Goal: Information Seeking & Learning: Learn about a topic

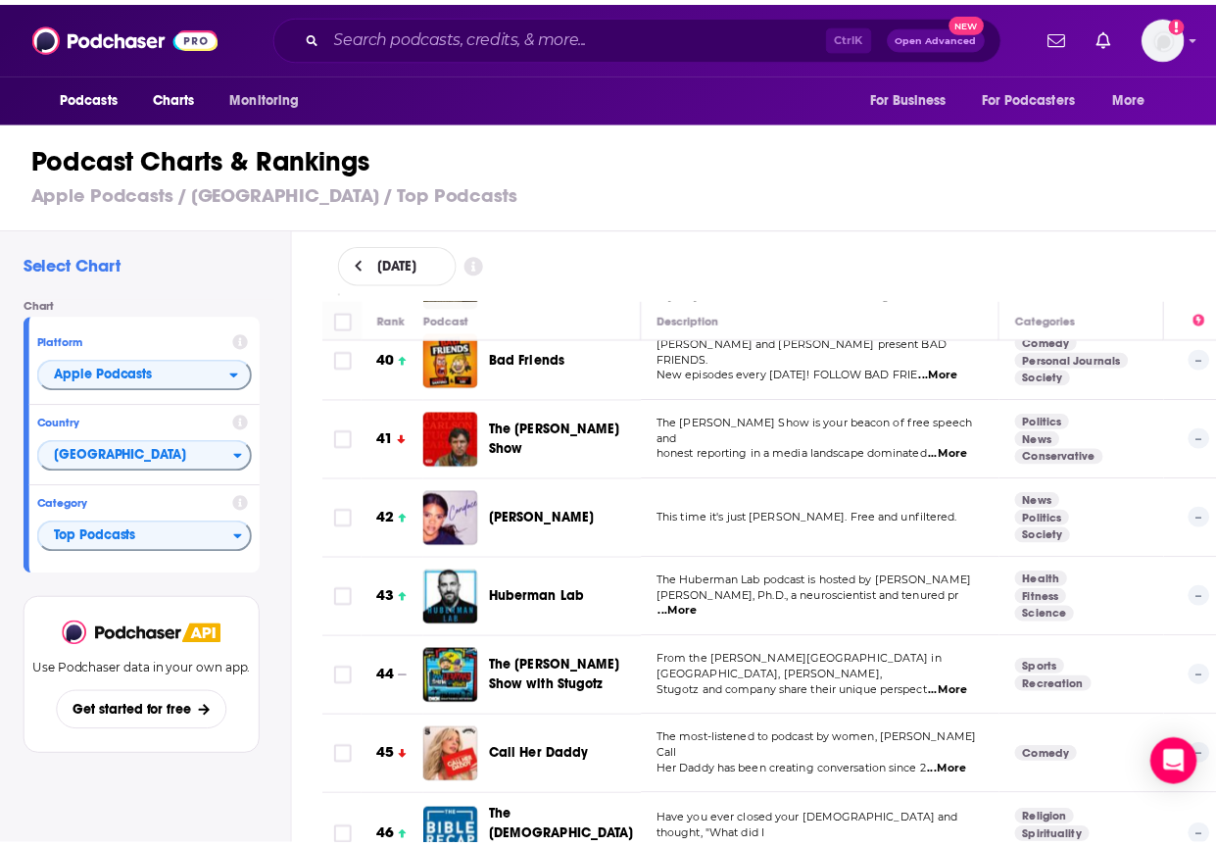
scroll to position [3521, 0]
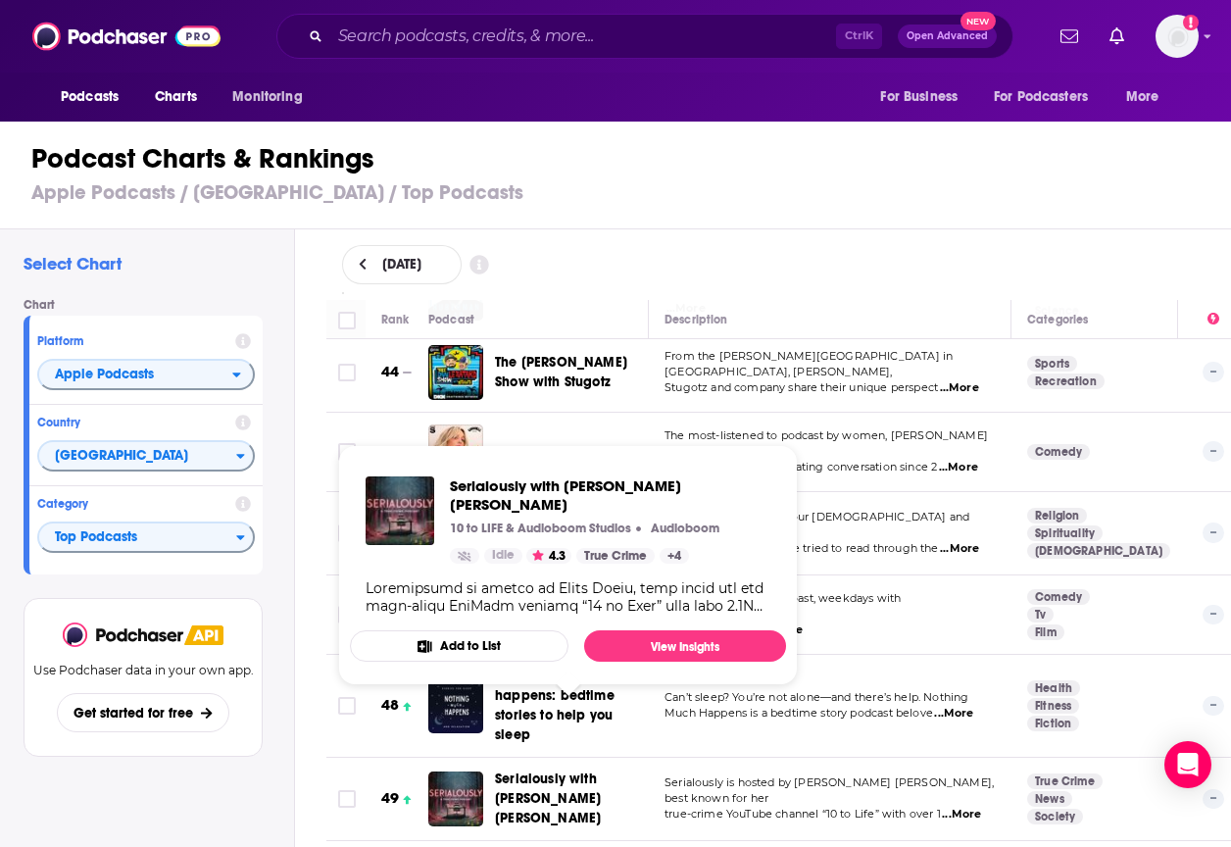
click at [503, 769] on span "Serialously with [PERSON_NAME] [PERSON_NAME]" at bounding box center [569, 798] width 149 height 59
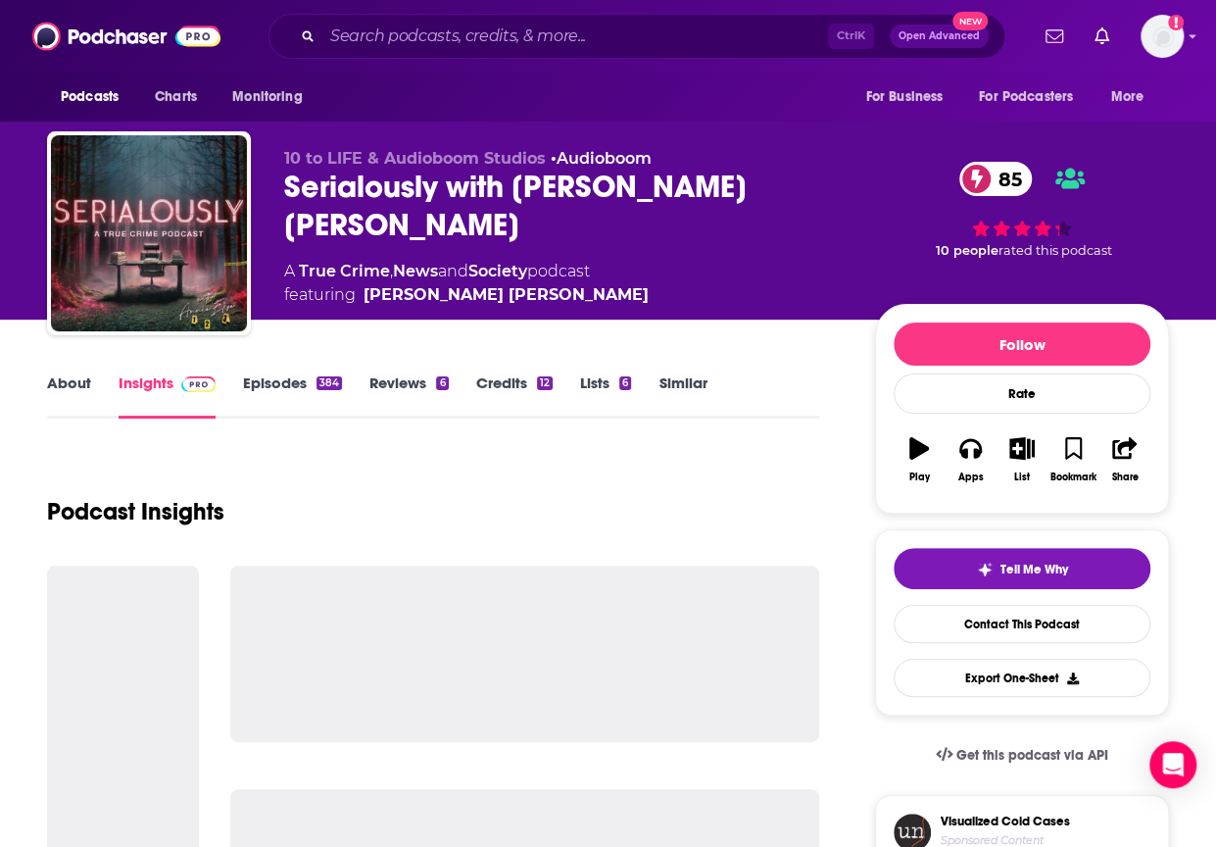
click at [421, 187] on div "Serialously with [PERSON_NAME] [PERSON_NAME] 85" at bounding box center [563, 206] width 559 height 76
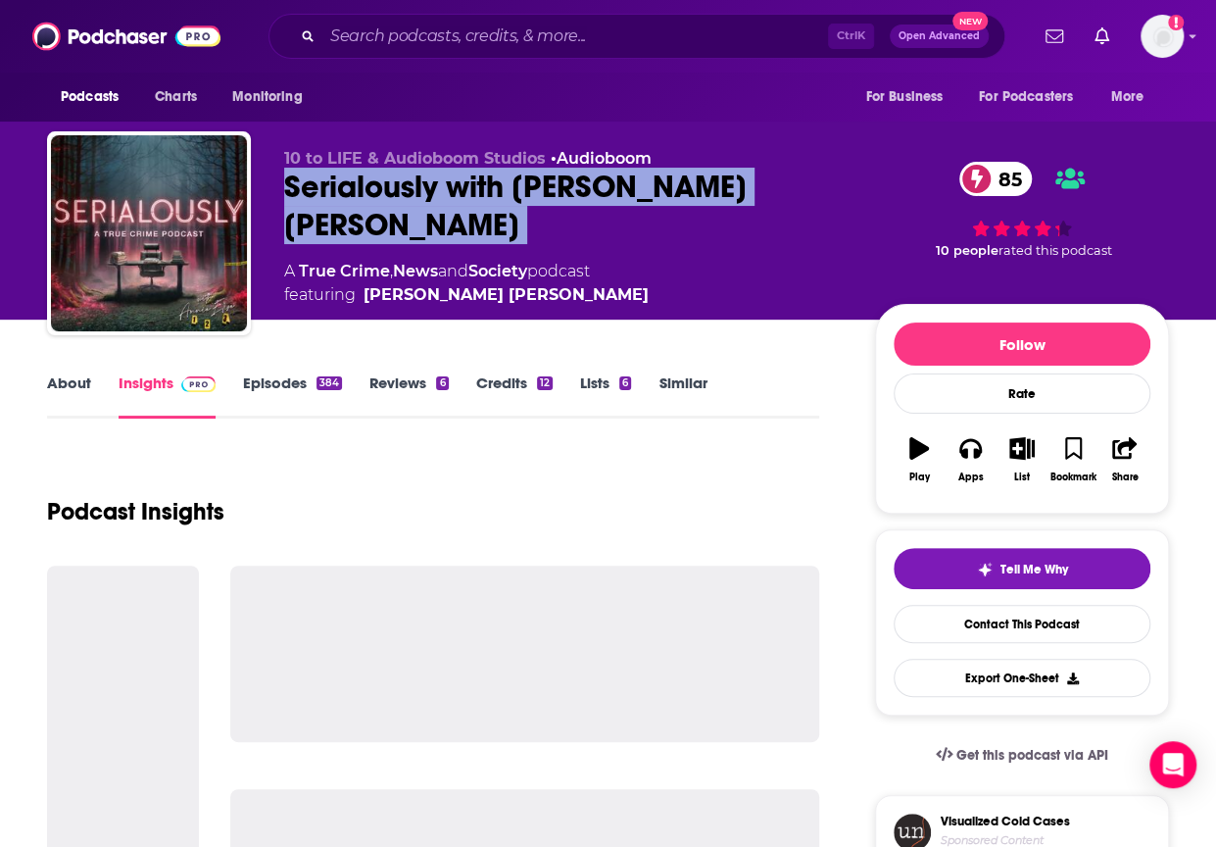
click at [421, 187] on div "Serialously with [PERSON_NAME] [PERSON_NAME] 85" at bounding box center [563, 206] width 559 height 76
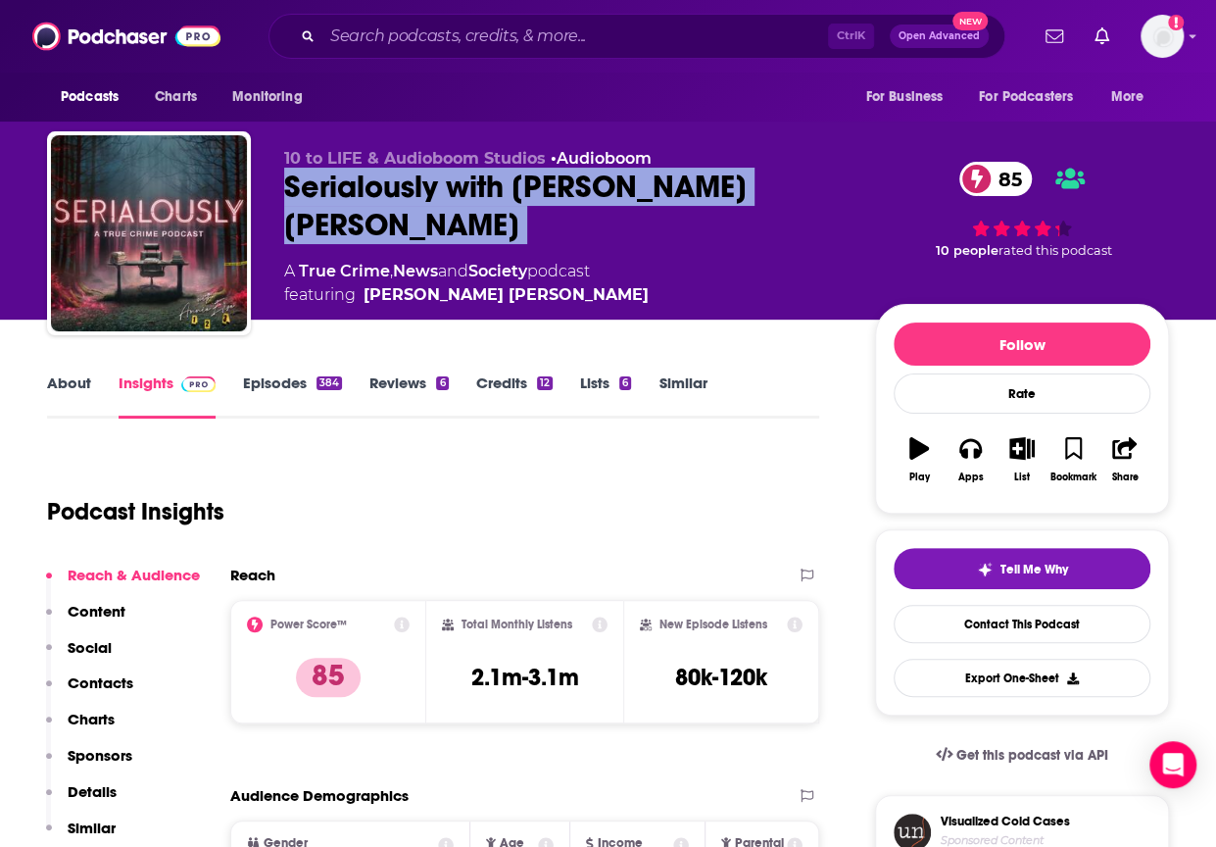
copy div "Serialously with [PERSON_NAME] [PERSON_NAME] 85"
click at [90, 724] on p "Charts" at bounding box center [91, 718] width 47 height 19
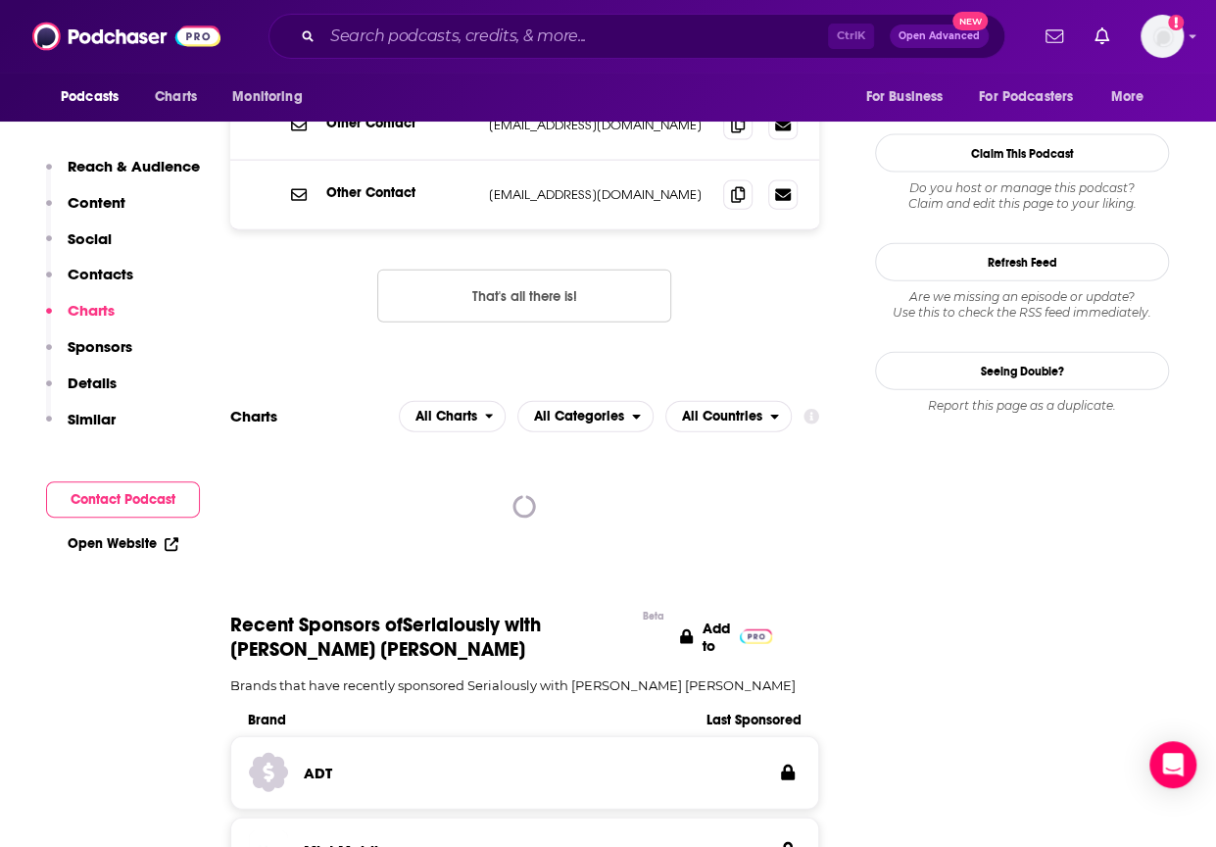
scroll to position [2108, 0]
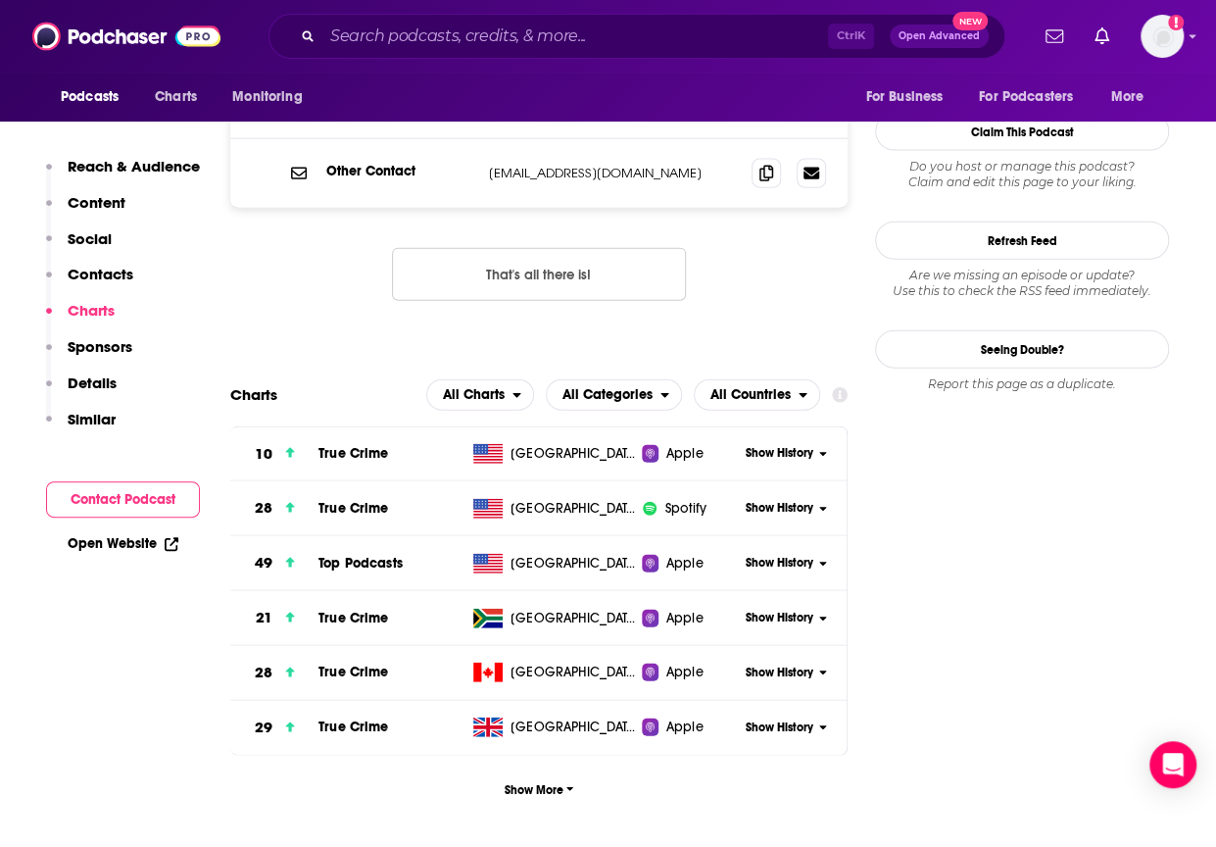
click at [766, 555] on span "Show History" at bounding box center [780, 563] width 68 height 17
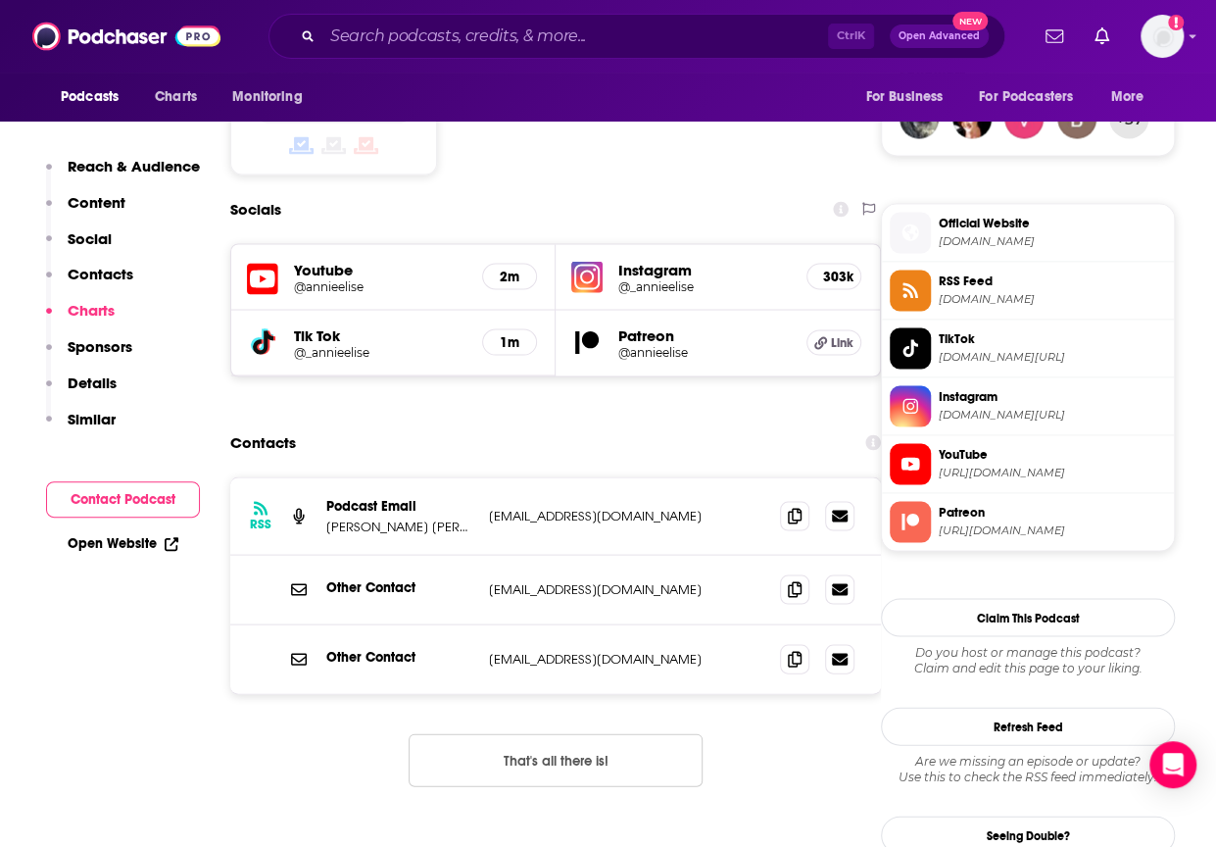
scroll to position [1590, 0]
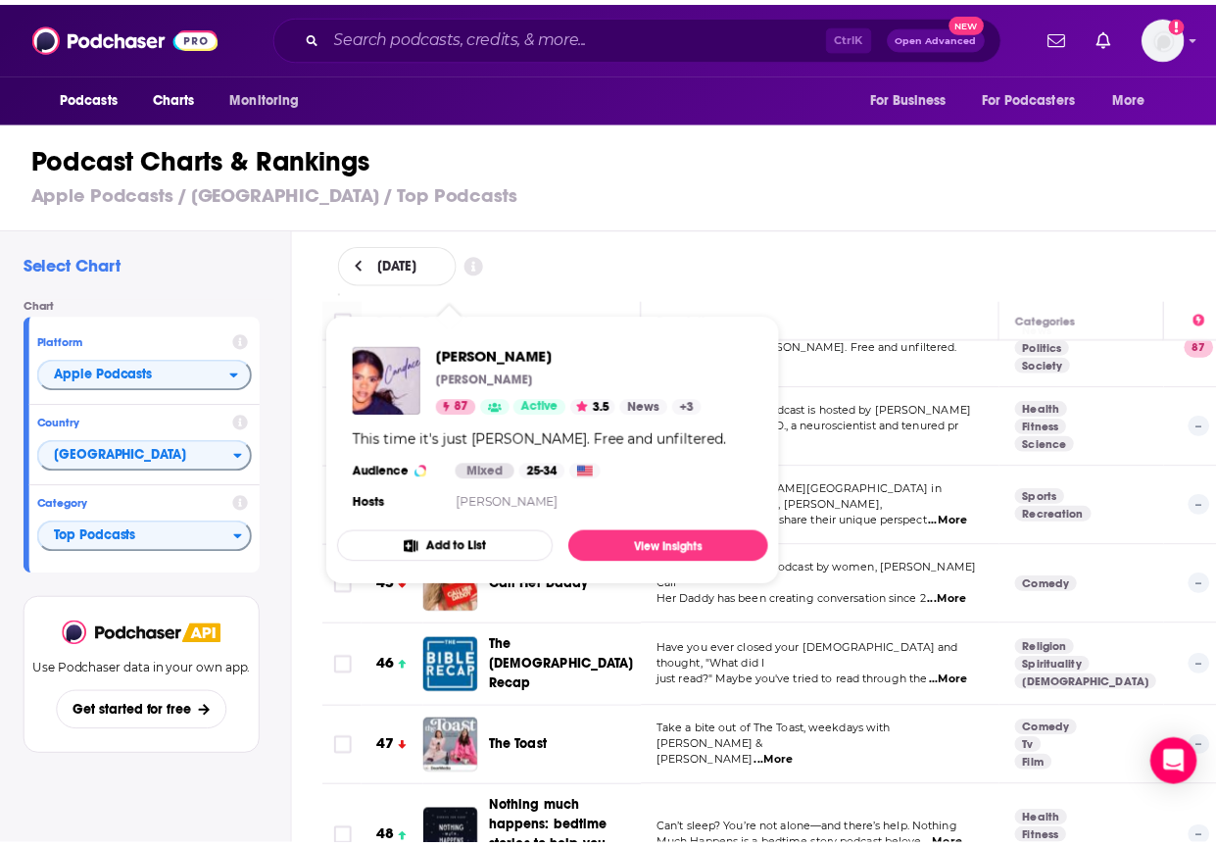
scroll to position [3608, 0]
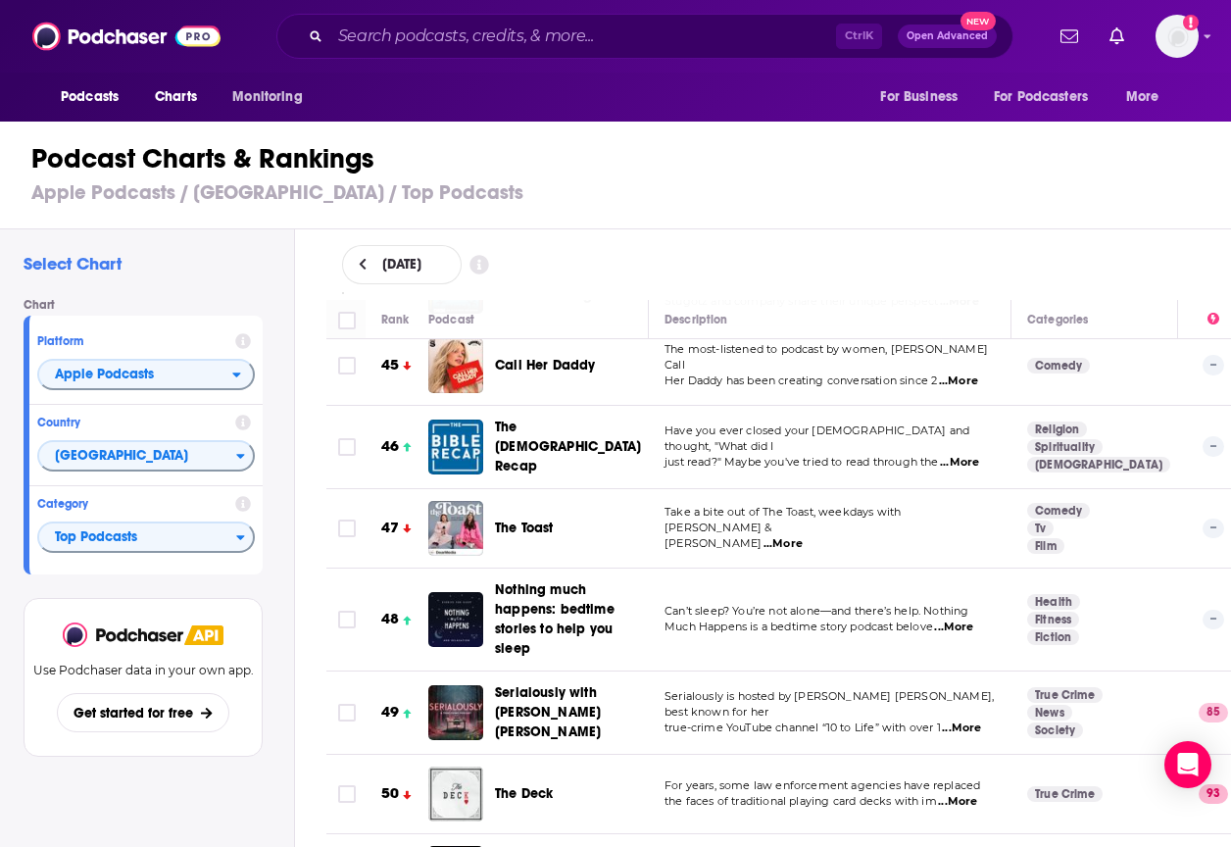
click at [558, 581] on span "Nothing much happens: bedtime stories to help you sleep" at bounding box center [555, 618] width 120 height 75
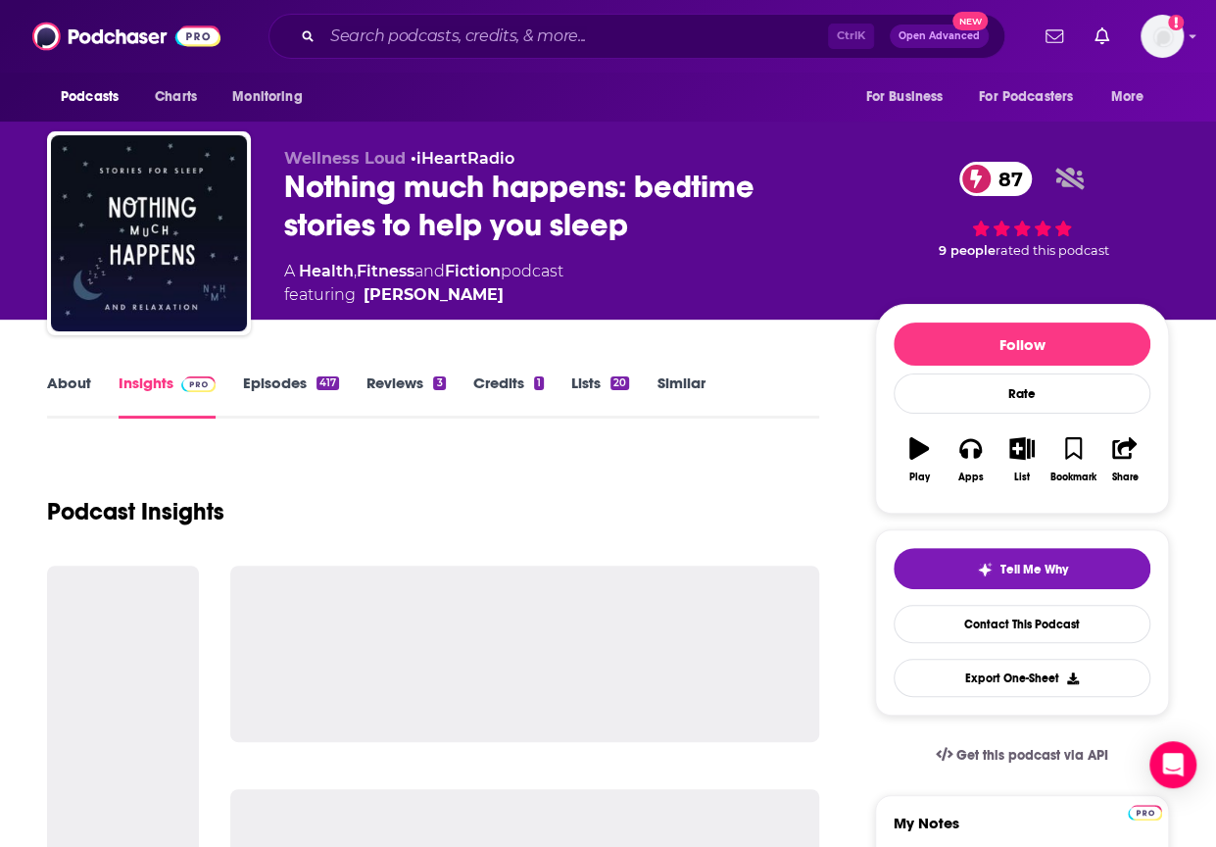
click at [423, 201] on div "Nothing much happens: bedtime stories to help you sleep 87" at bounding box center [563, 206] width 559 height 76
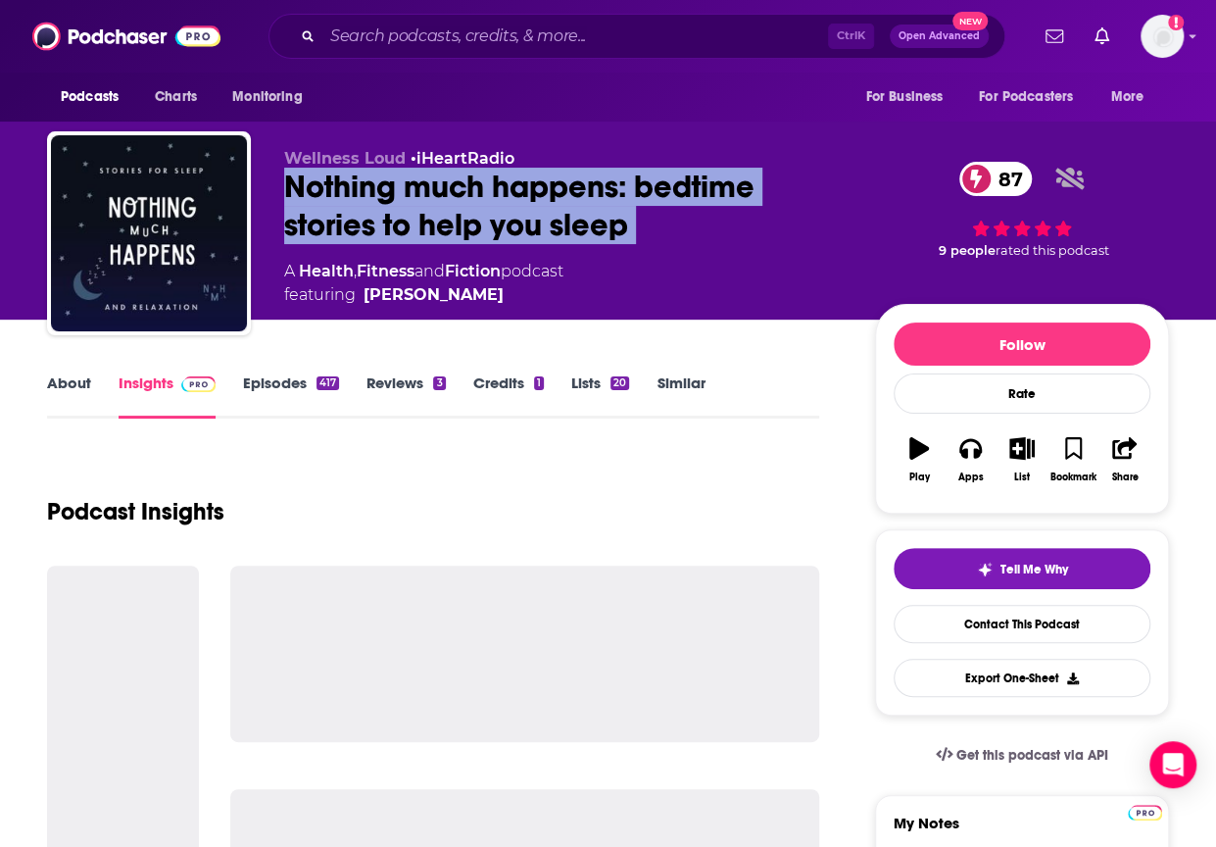
copy div "Nothing much happens: bedtime stories to help you sleep 87"
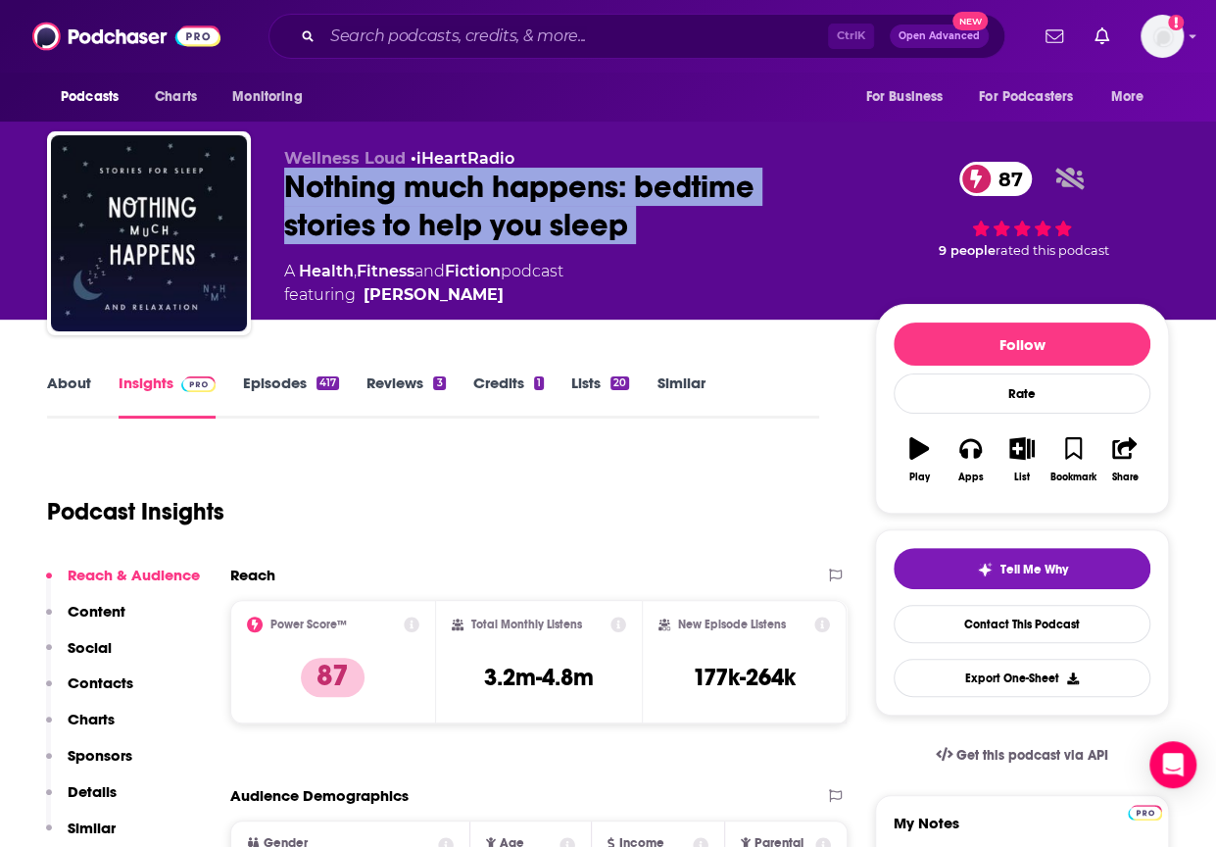
click at [82, 720] on p "Charts" at bounding box center [91, 718] width 47 height 19
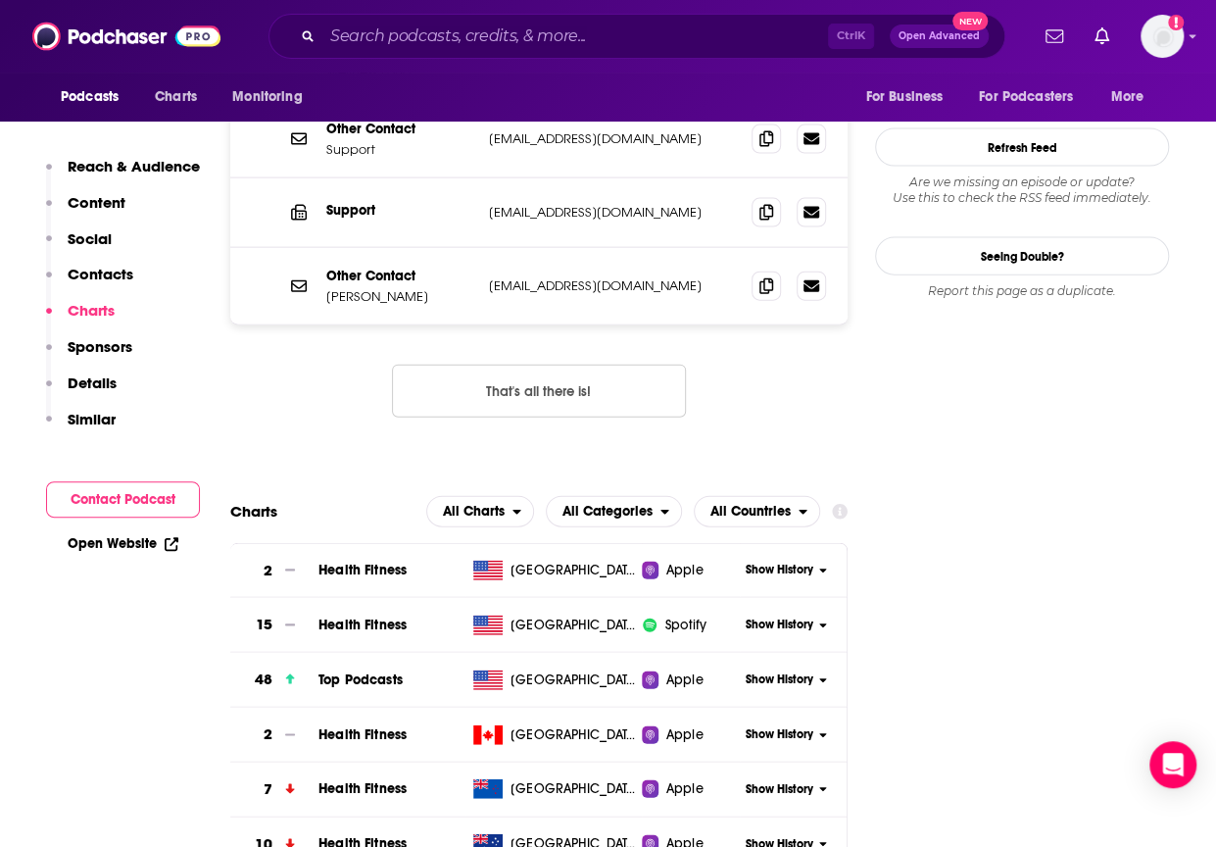
scroll to position [2160, 0]
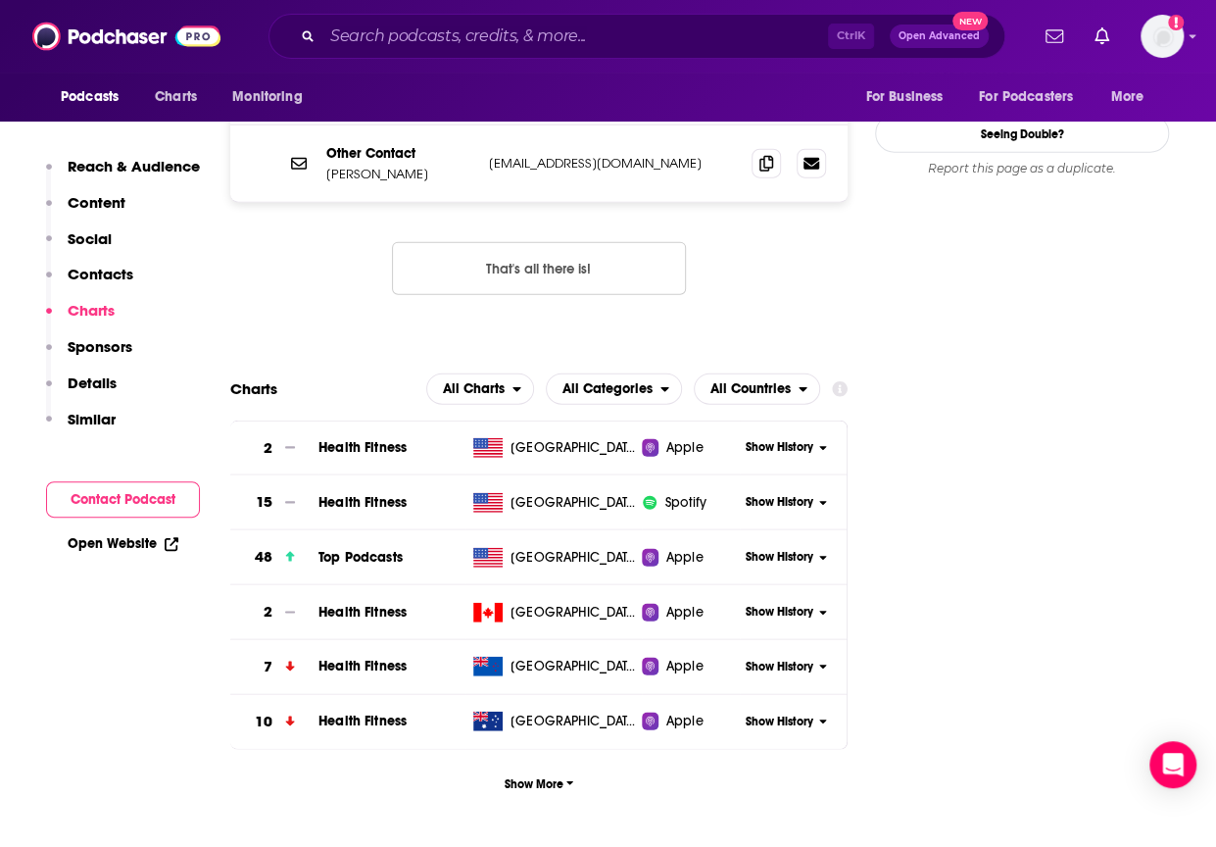
click at [796, 549] on span "Show History" at bounding box center [780, 557] width 68 height 17
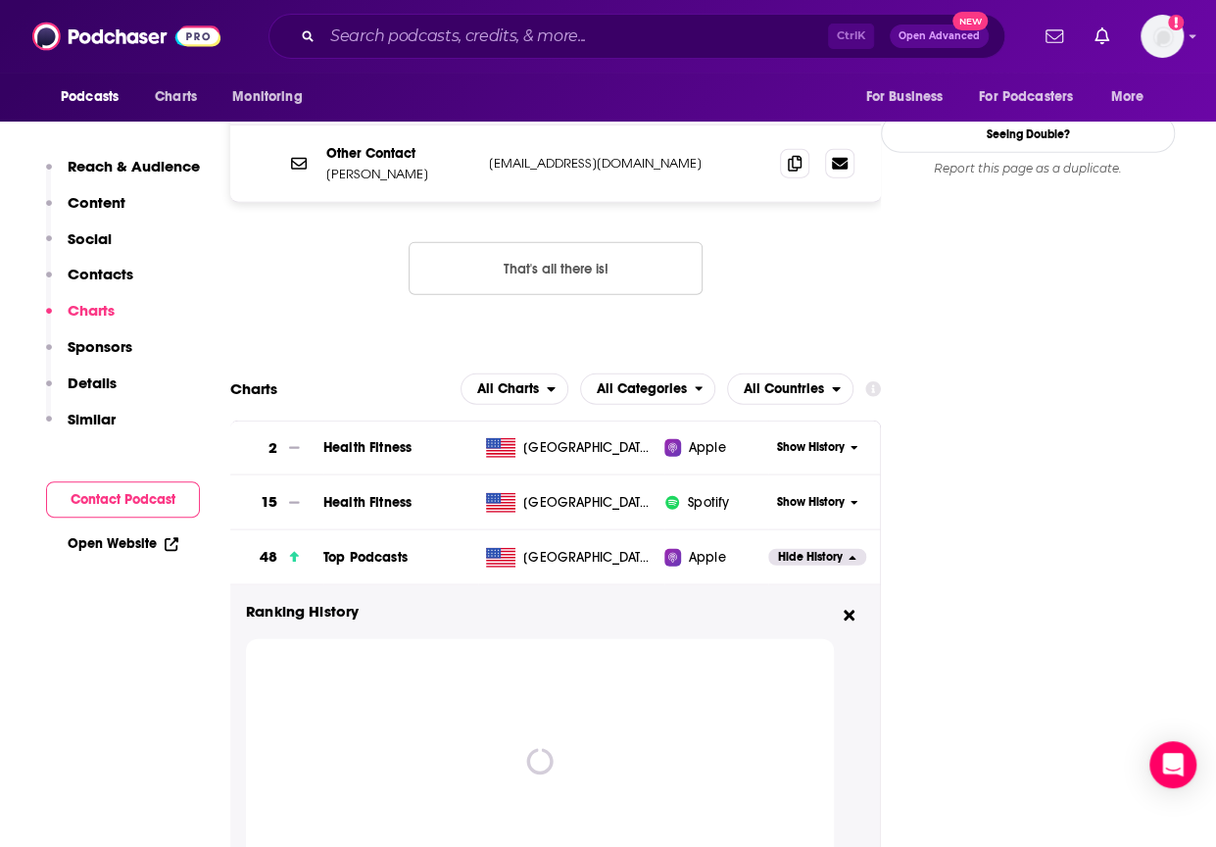
scroll to position [2258, 0]
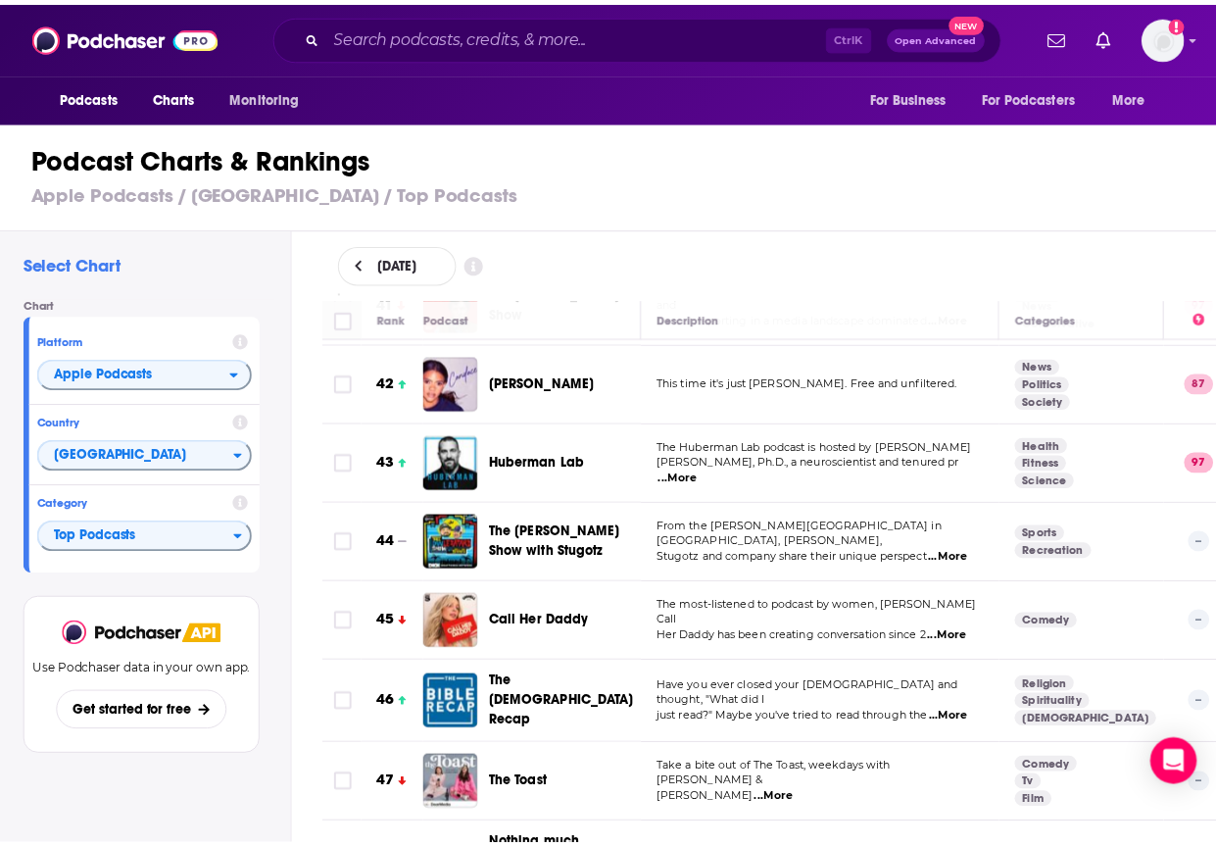
scroll to position [3476, 0]
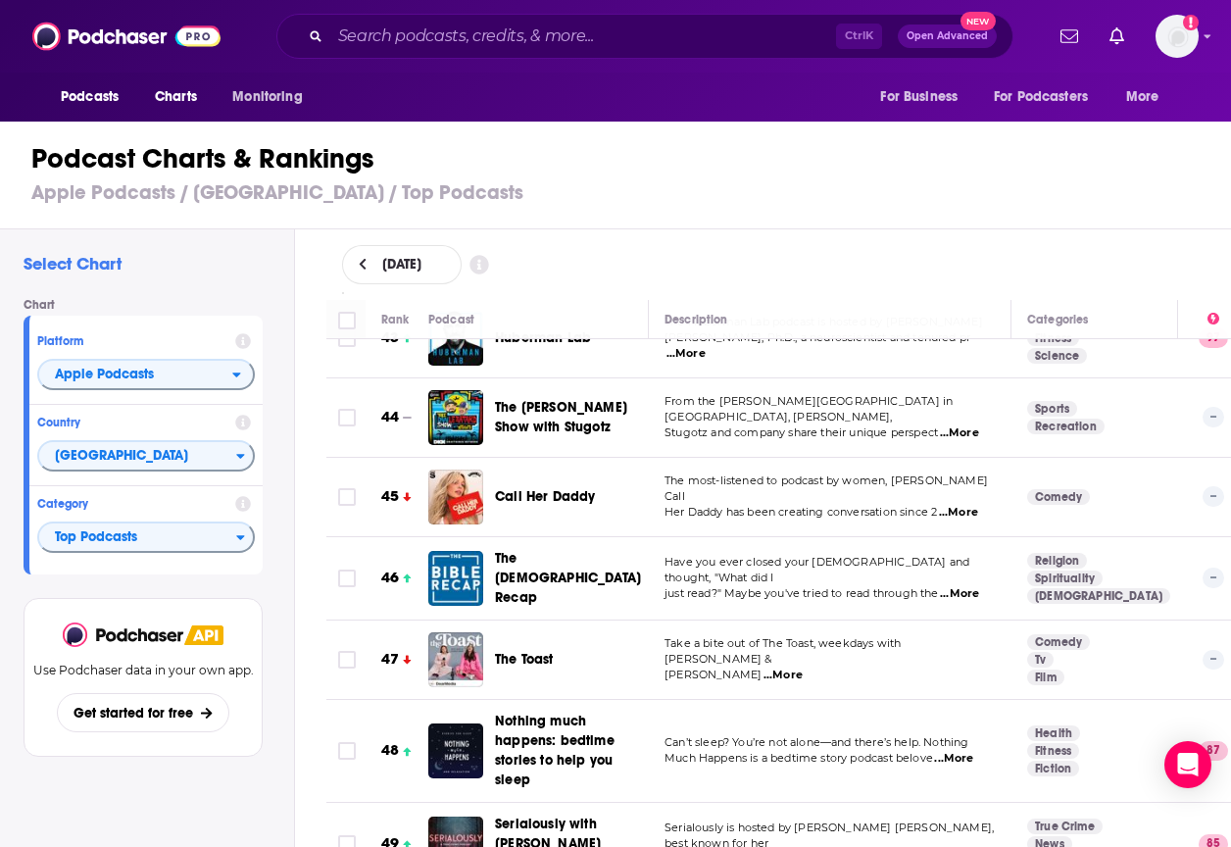
click at [531, 550] on span "The [DEMOGRAPHIC_DATA] Recap" at bounding box center [568, 578] width 146 height 56
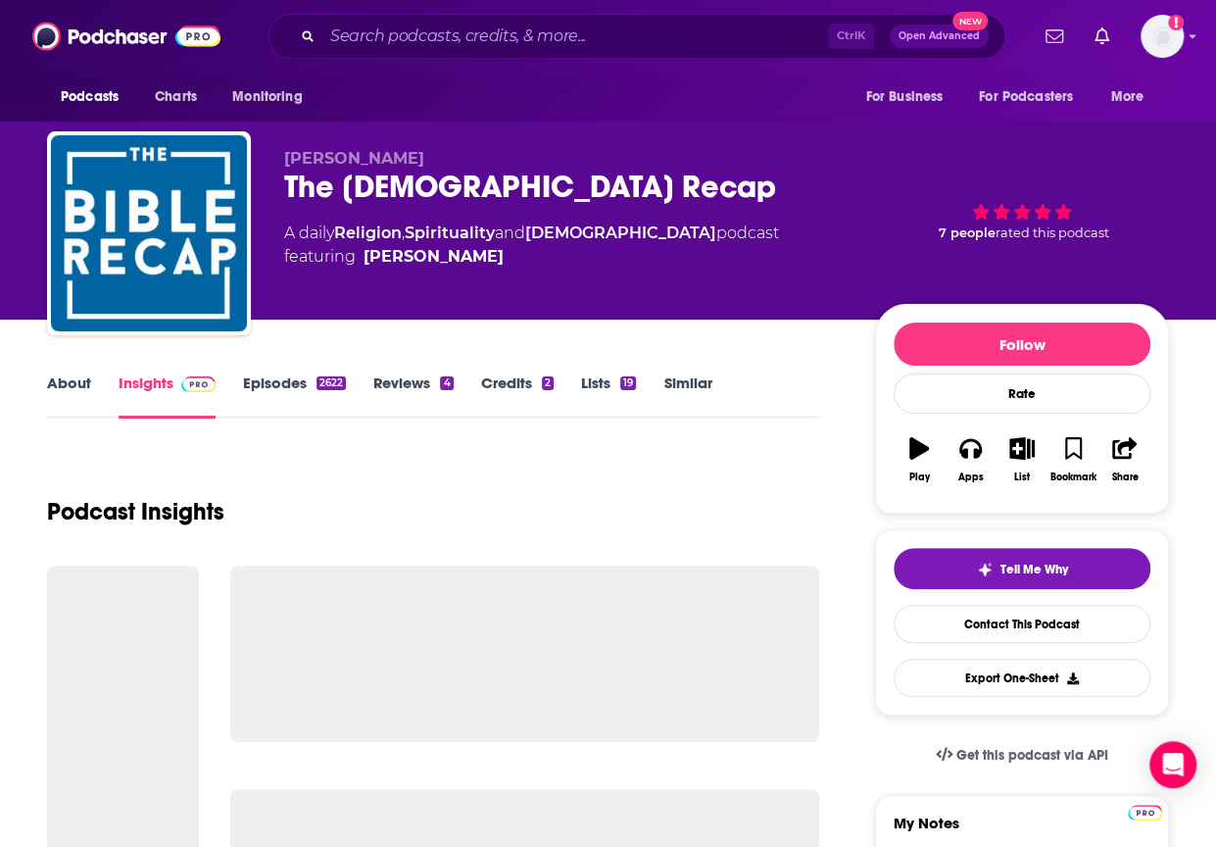
click at [364, 193] on div "The [DEMOGRAPHIC_DATA] Recap" at bounding box center [563, 187] width 559 height 38
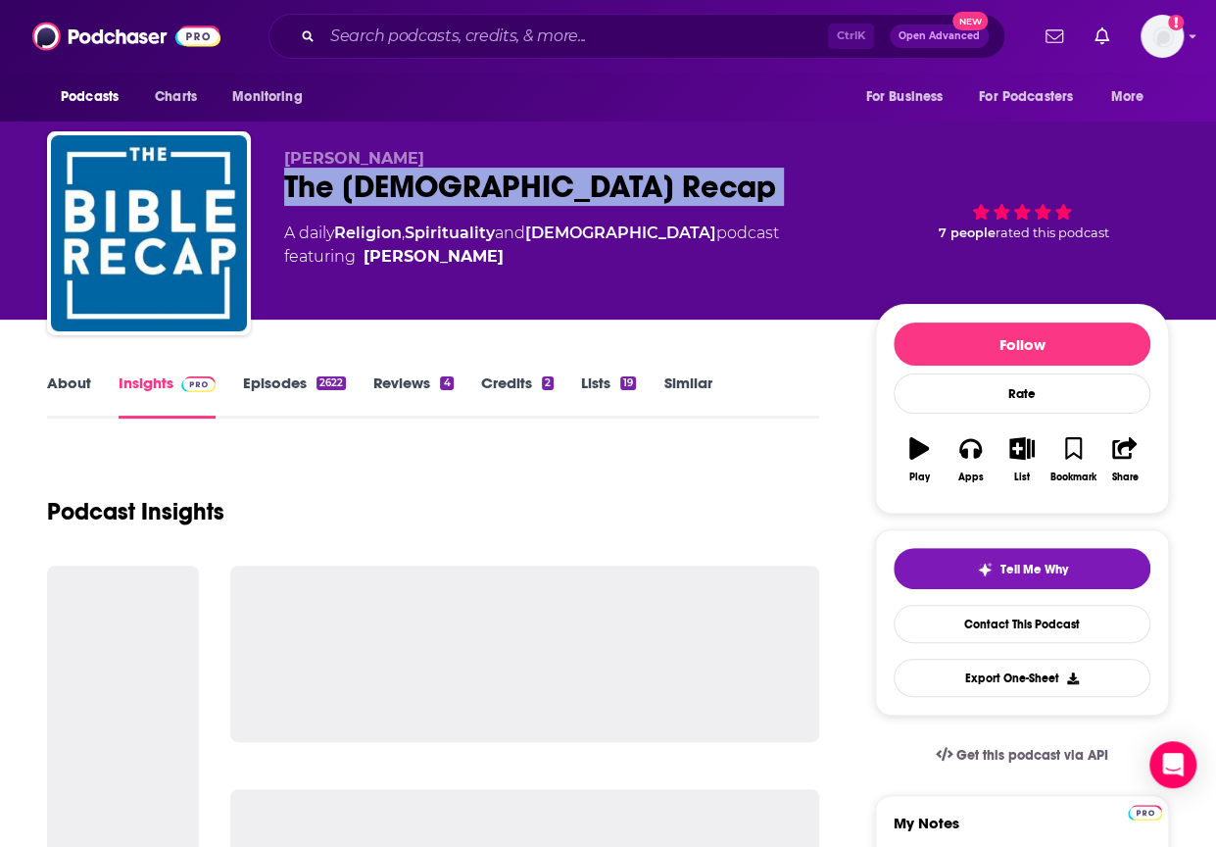
click at [364, 193] on div "The [DEMOGRAPHIC_DATA] Recap" at bounding box center [563, 187] width 559 height 38
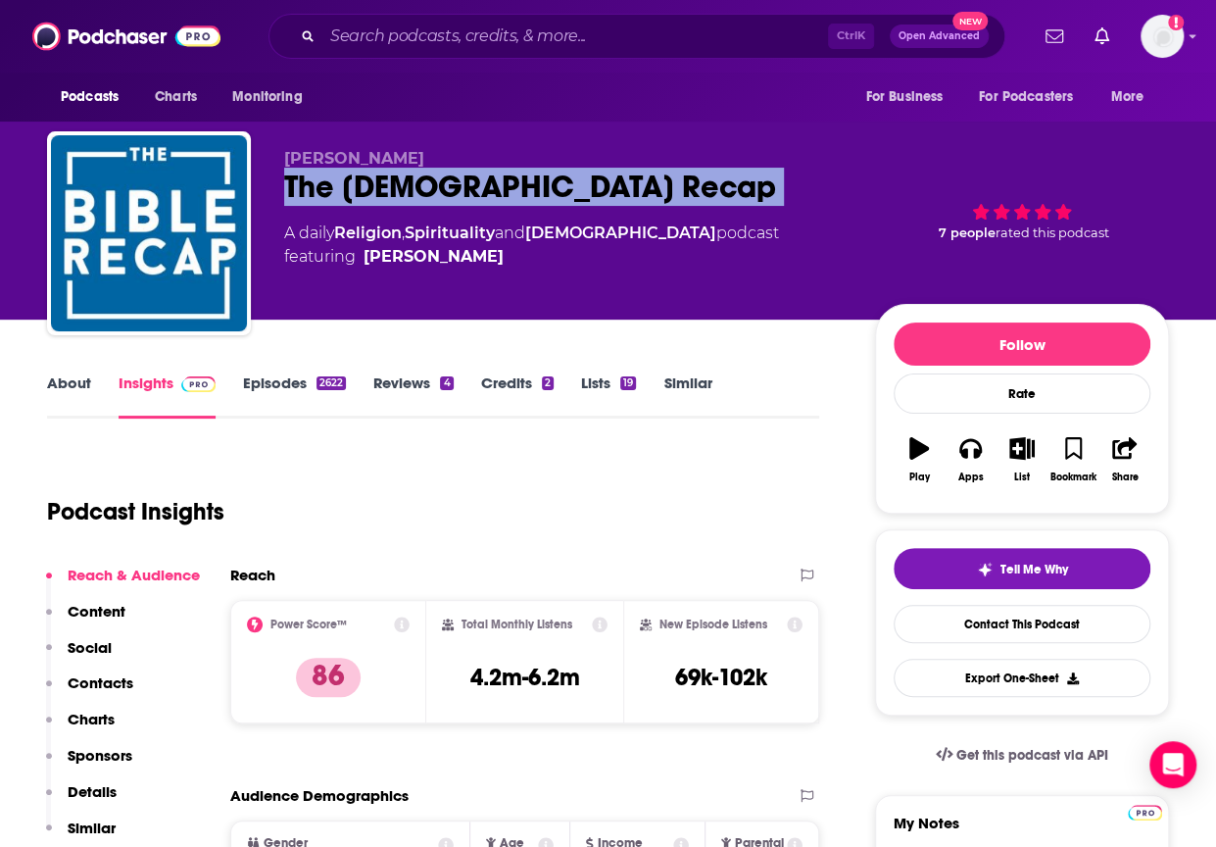
copy div "The [DEMOGRAPHIC_DATA] Recap"
click at [104, 717] on p "Charts" at bounding box center [91, 718] width 47 height 19
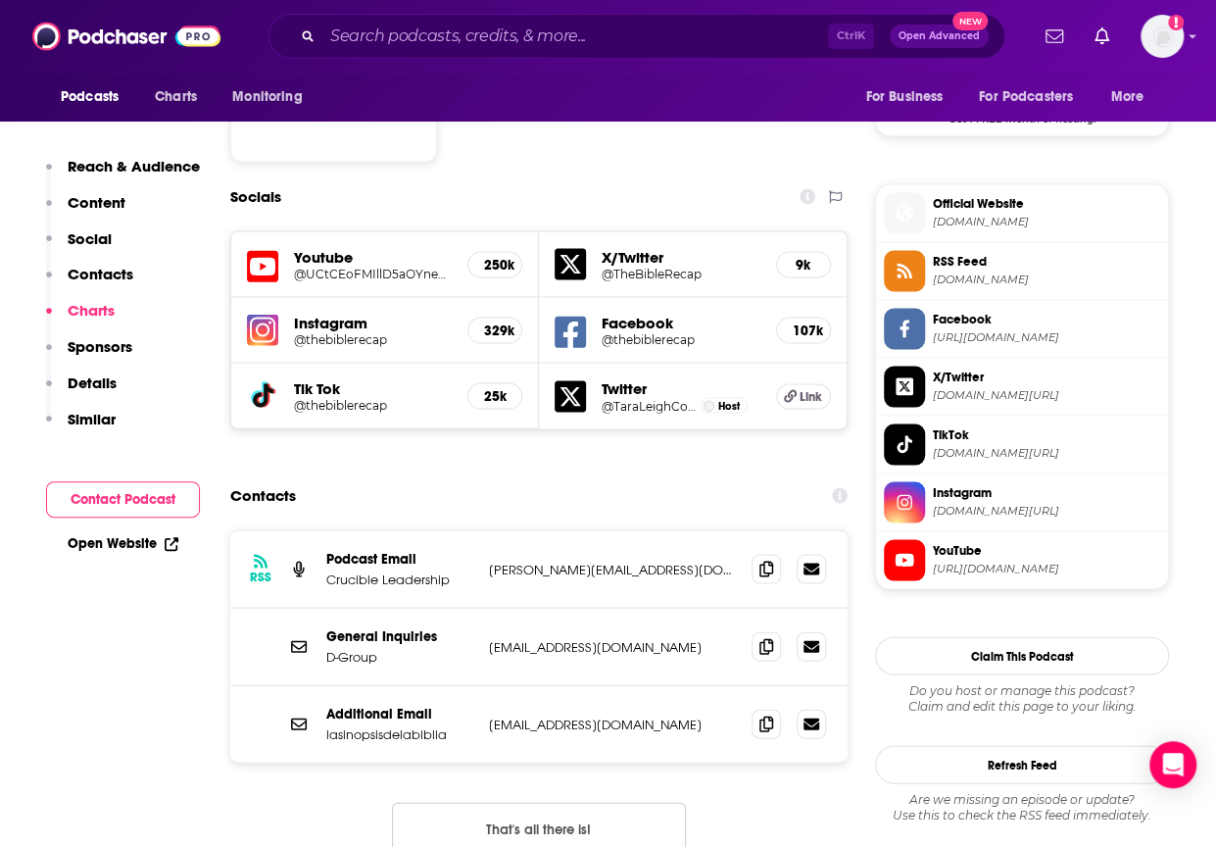
scroll to position [2176, 0]
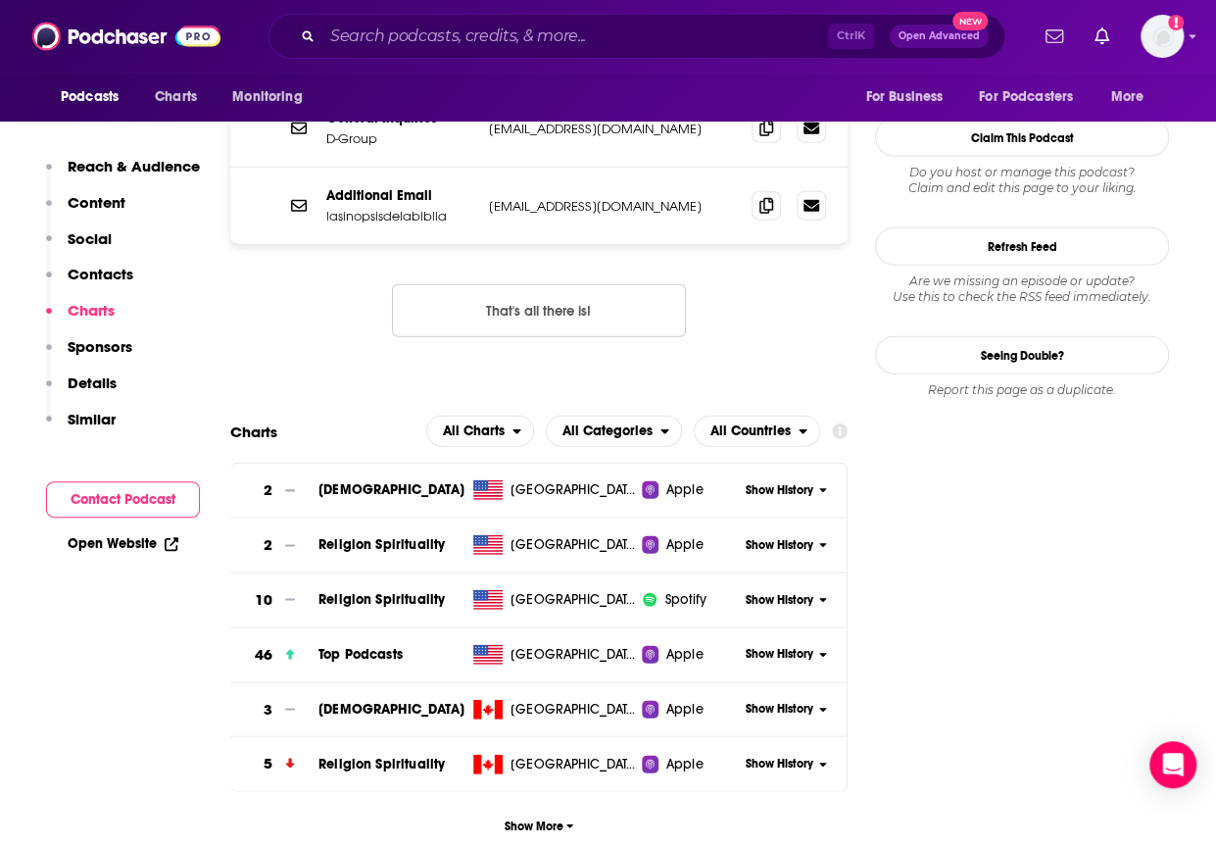
click at [785, 646] on span "Show History" at bounding box center [780, 654] width 68 height 17
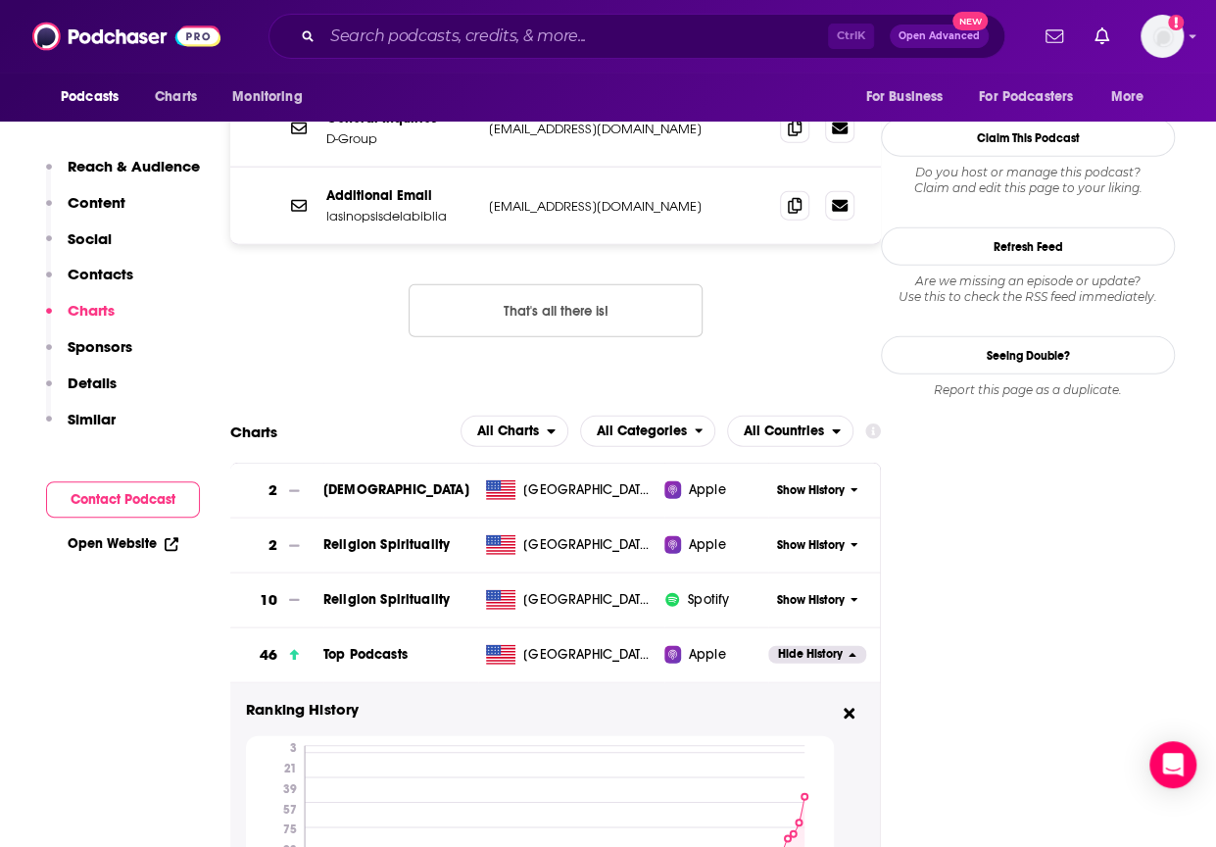
scroll to position [2496, 0]
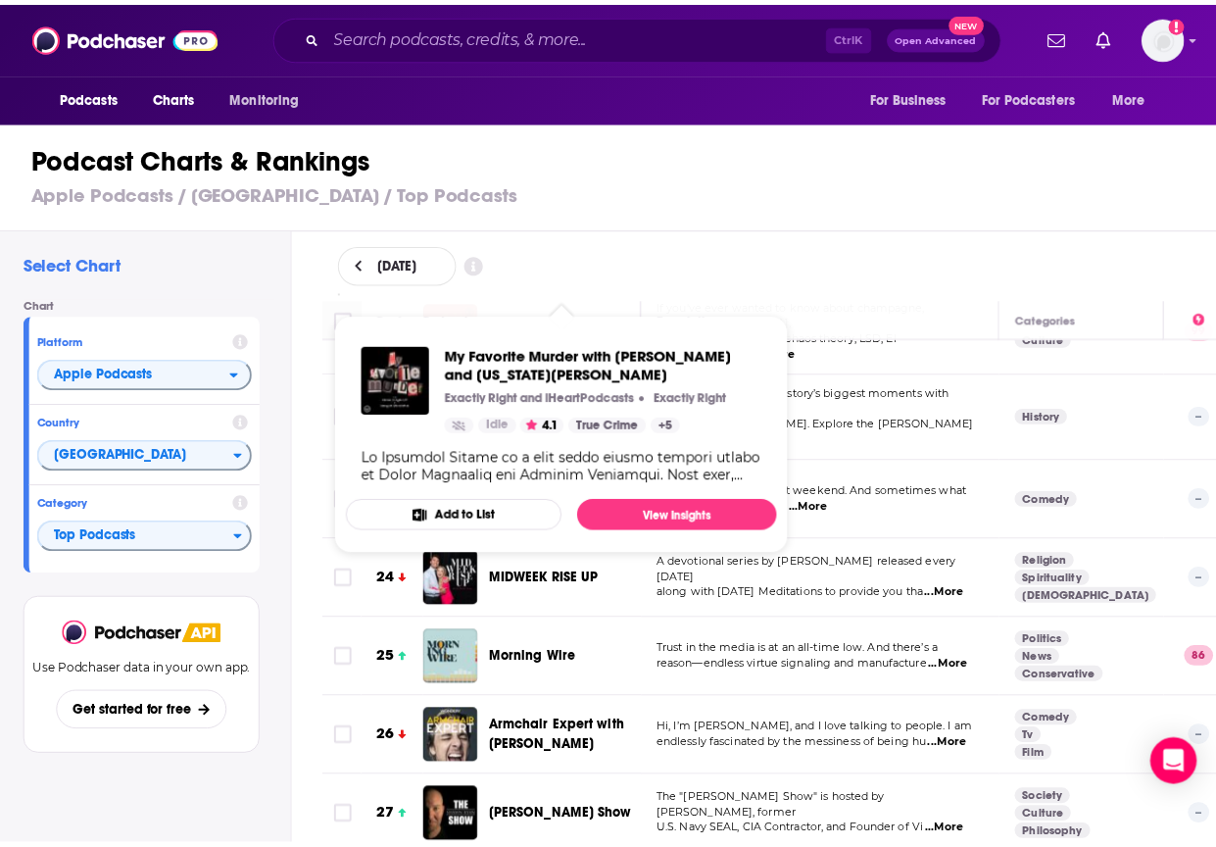
scroll to position [1701, 0]
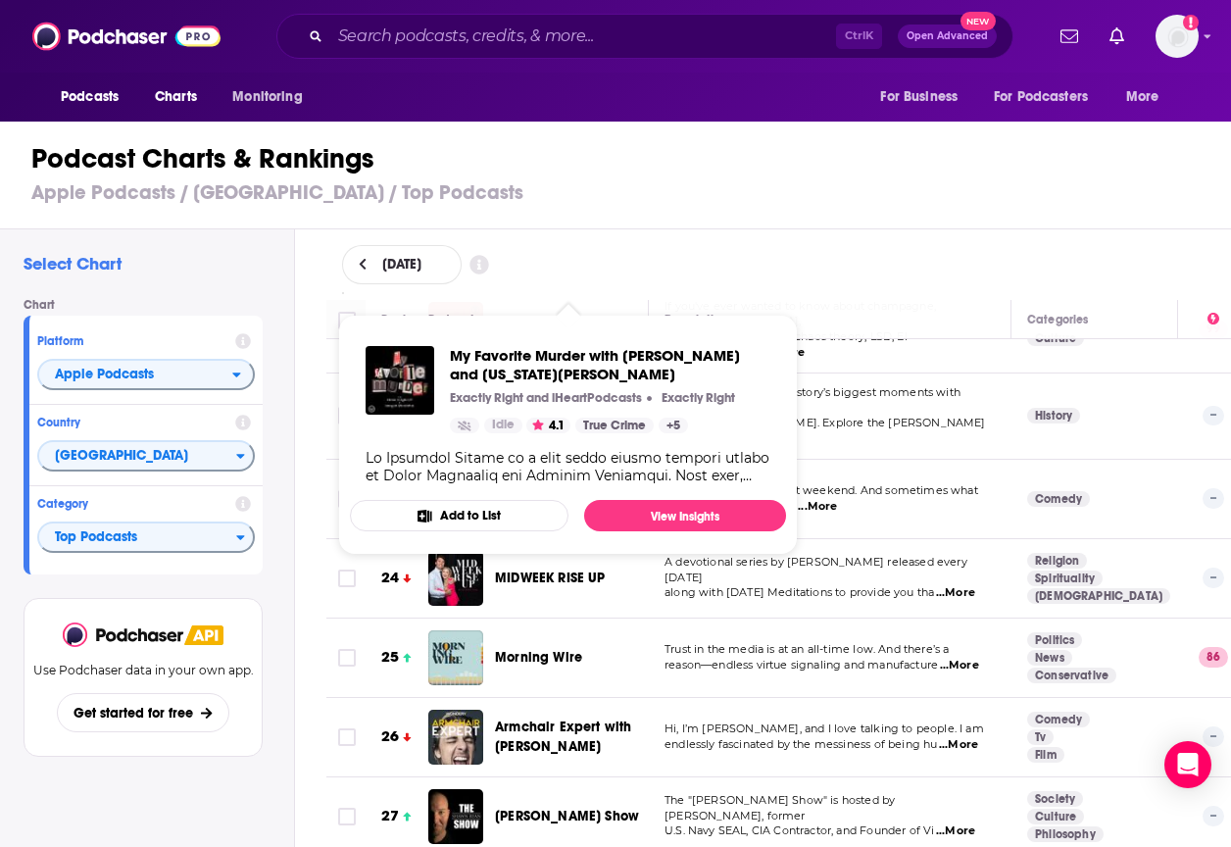
click at [544, 649] on span "Morning Wire" at bounding box center [538, 657] width 87 height 17
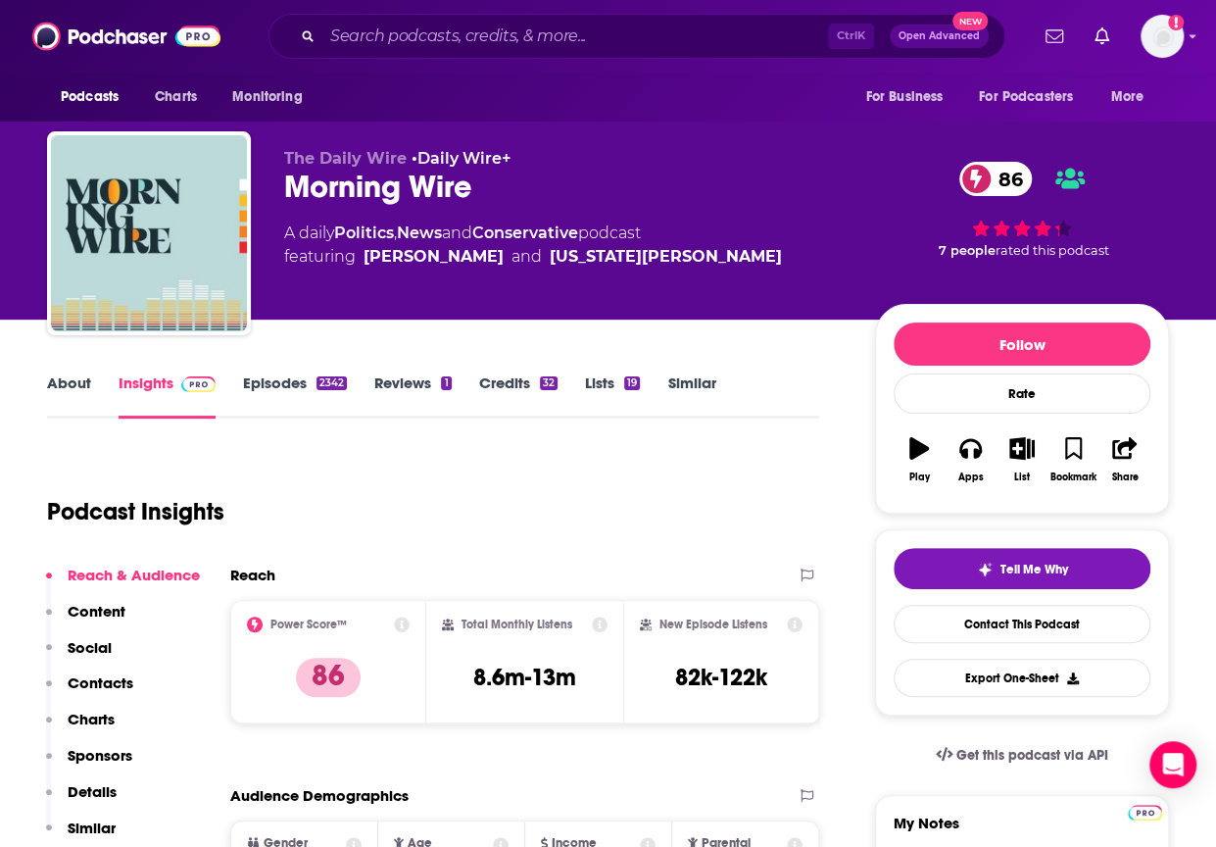
scroll to position [185, 0]
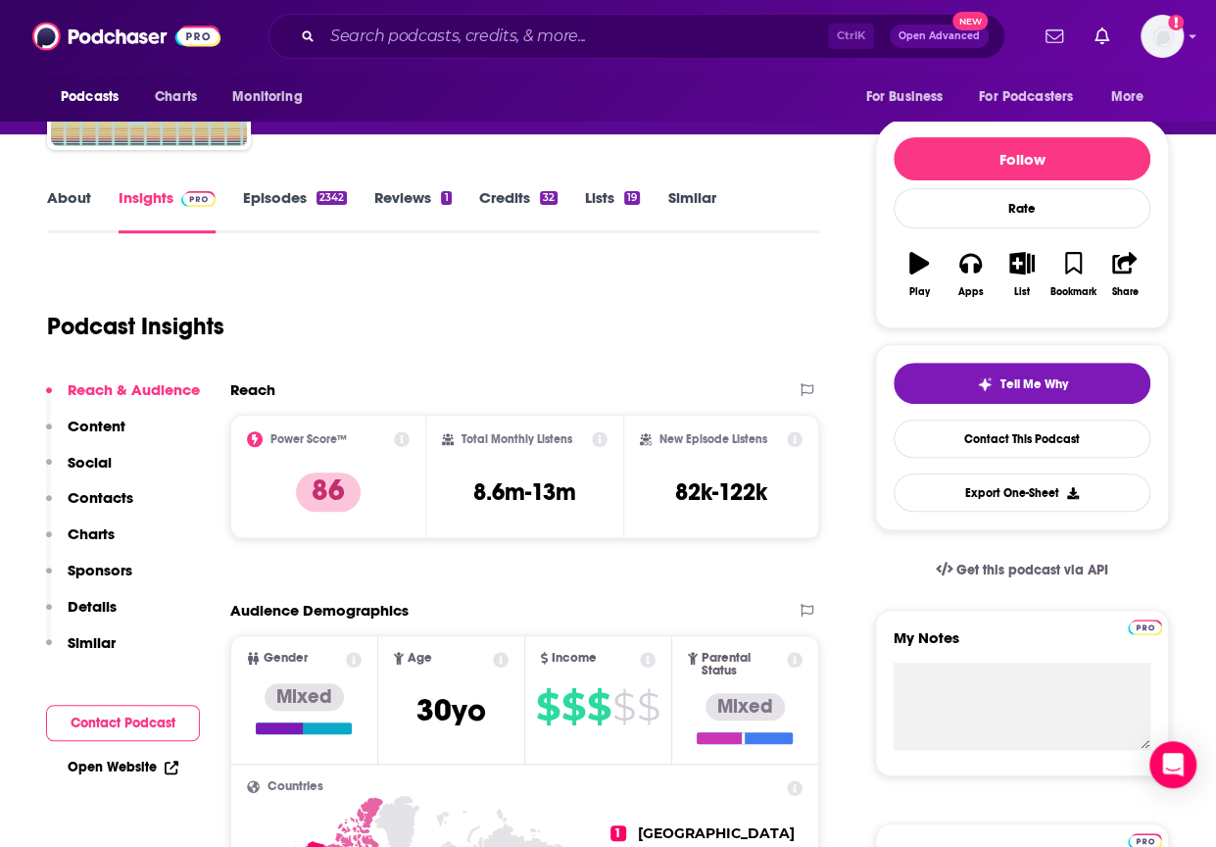
click at [99, 538] on p "Charts" at bounding box center [91, 533] width 47 height 19
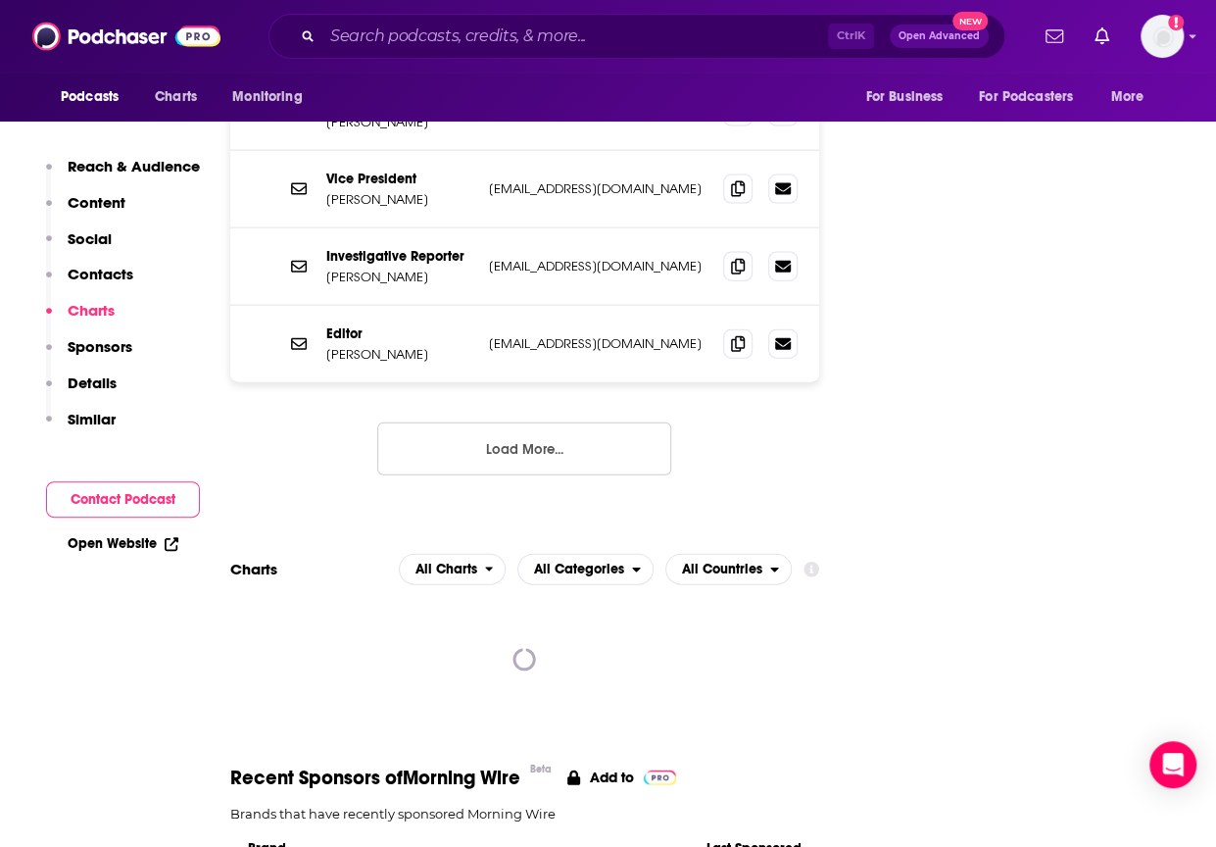
scroll to position [2213, 0]
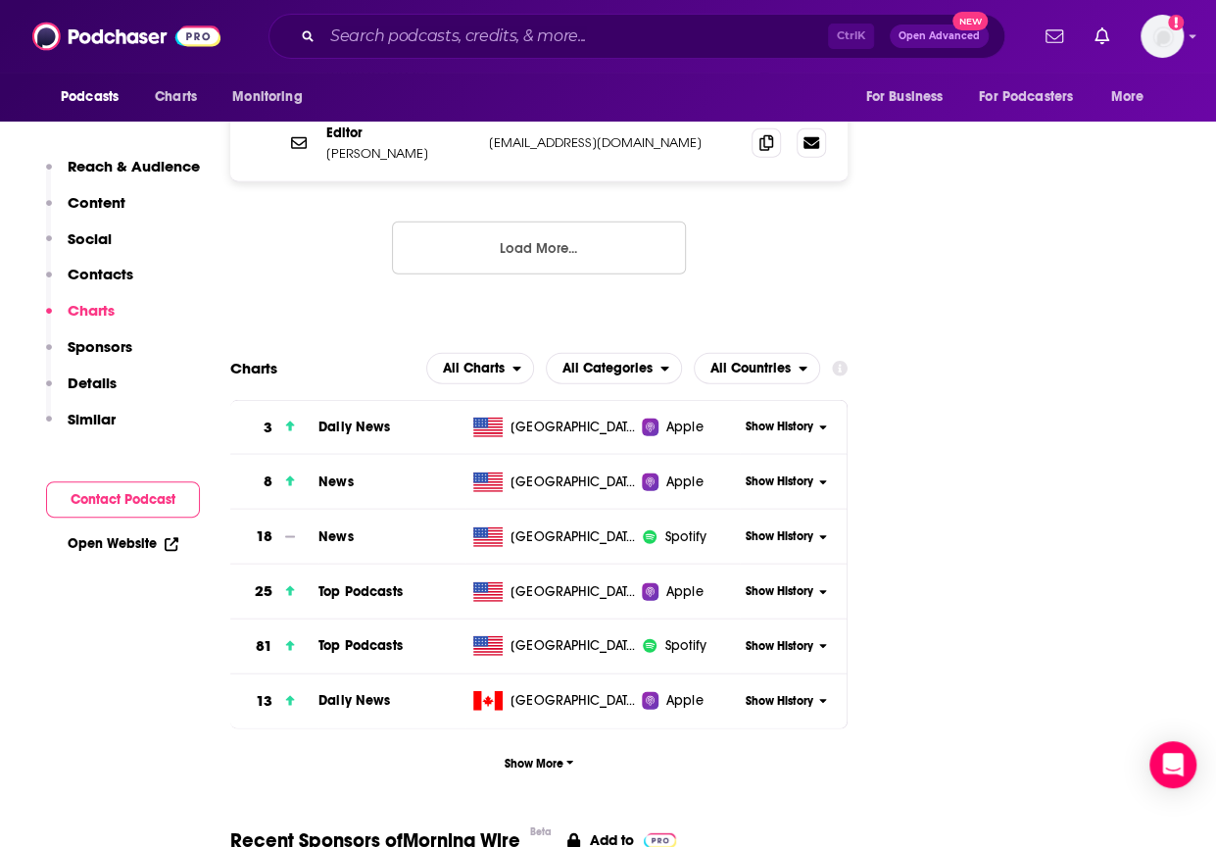
click at [781, 583] on span "Show History" at bounding box center [780, 591] width 68 height 17
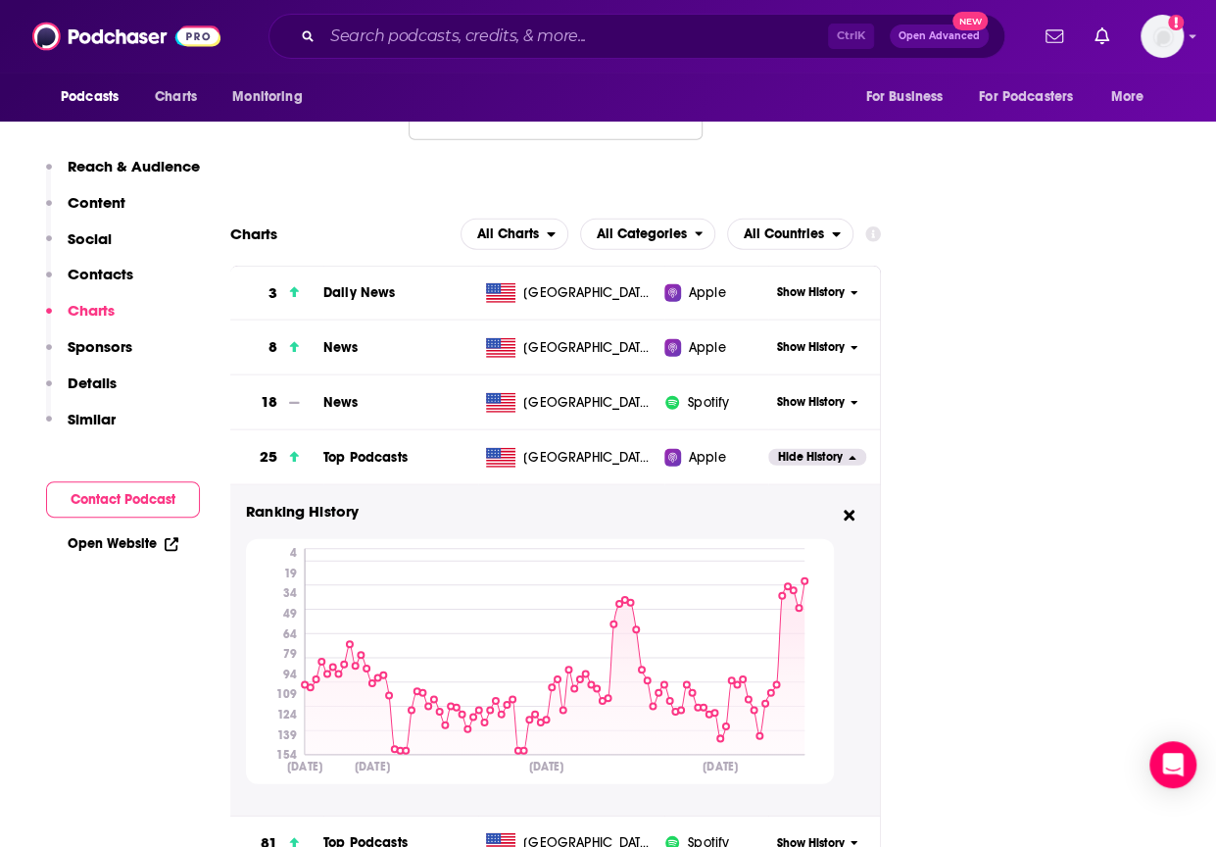
scroll to position [2259, 0]
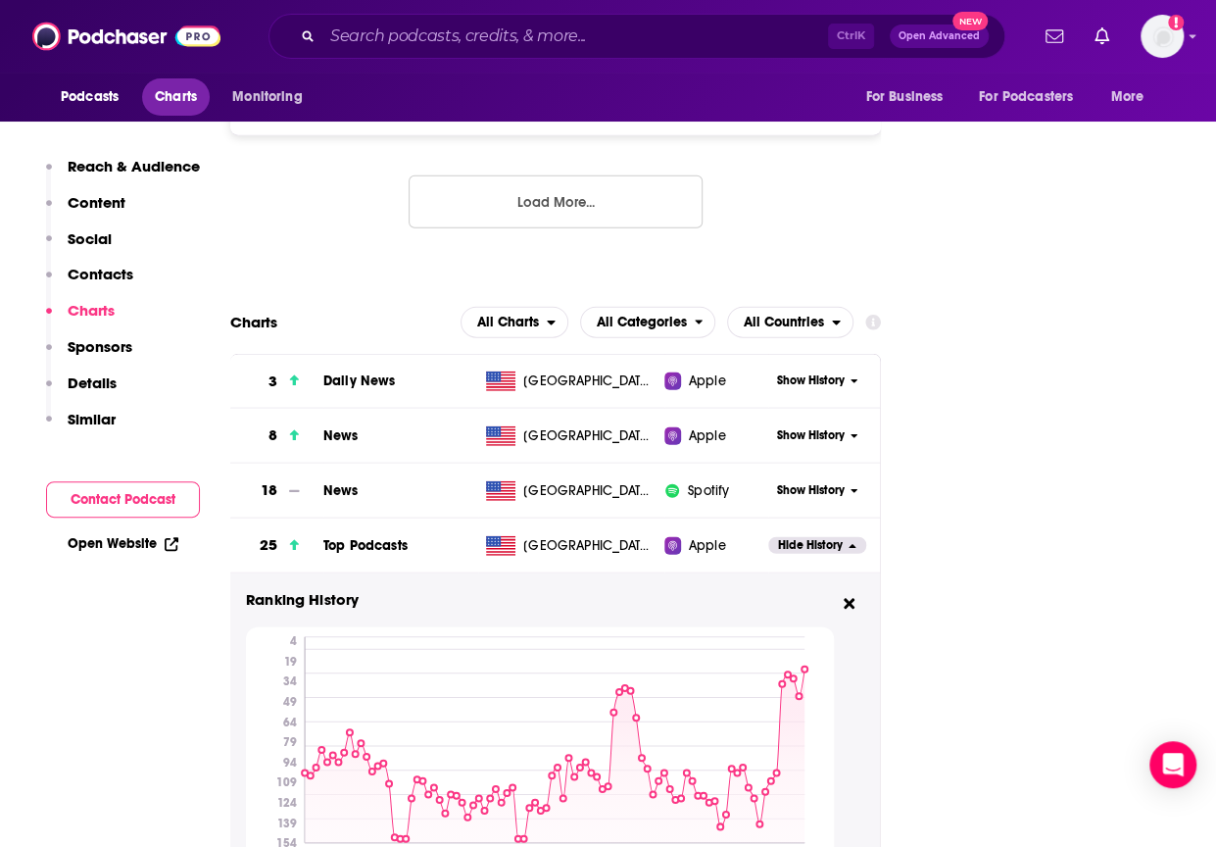
click at [192, 99] on span "Charts" at bounding box center [176, 96] width 42 height 27
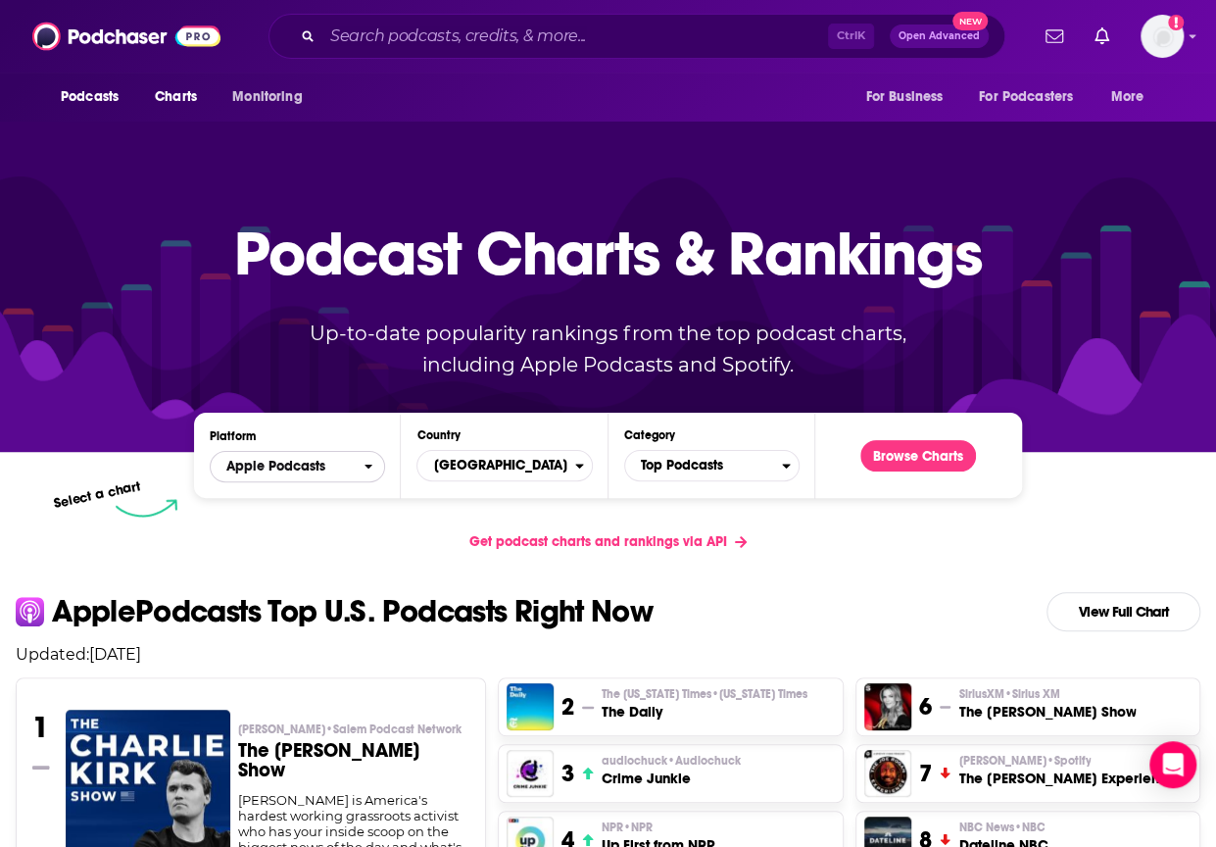
click at [338, 481] on span "Apple Podcasts" at bounding box center [287, 466] width 153 height 33
click at [321, 528] on span "Spotify" at bounding box center [296, 526] width 150 height 12
click at [892, 461] on button "Browse Charts" at bounding box center [918, 455] width 116 height 31
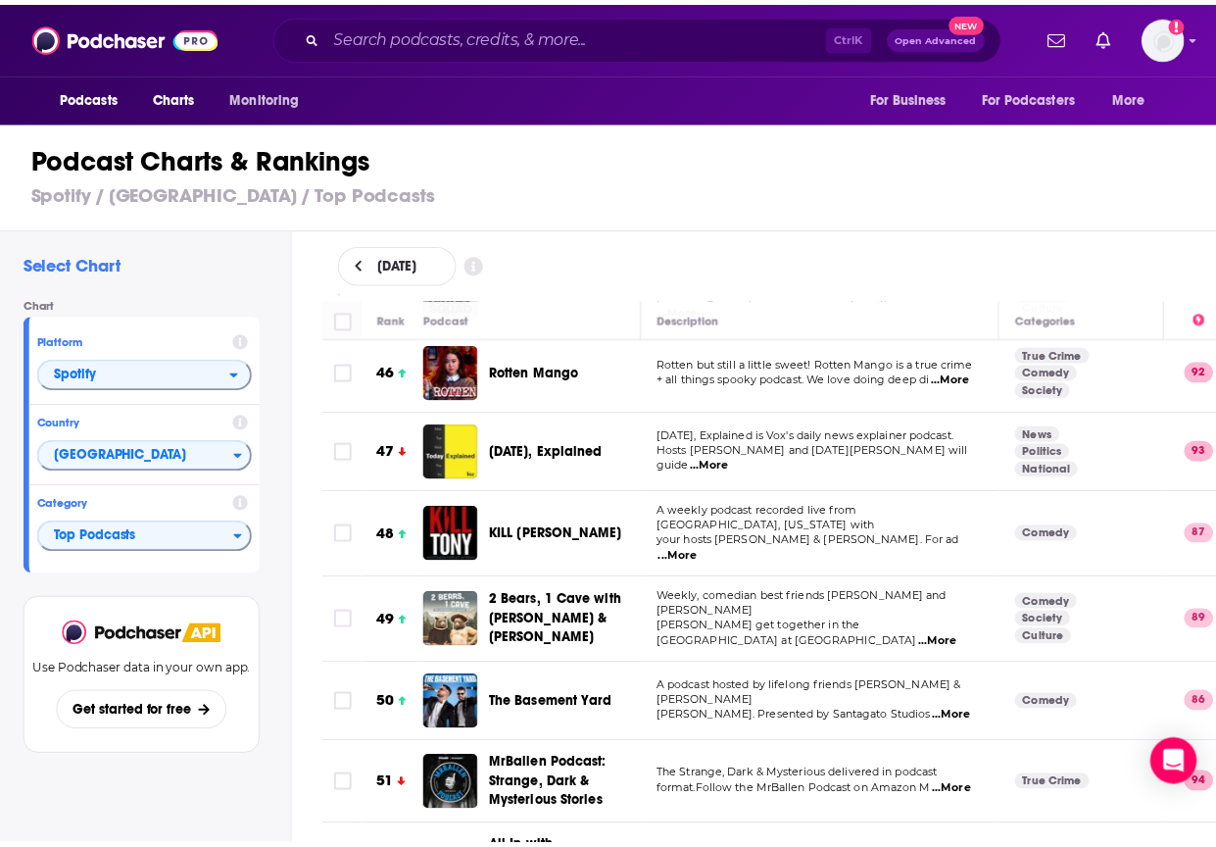
scroll to position [3724, 0]
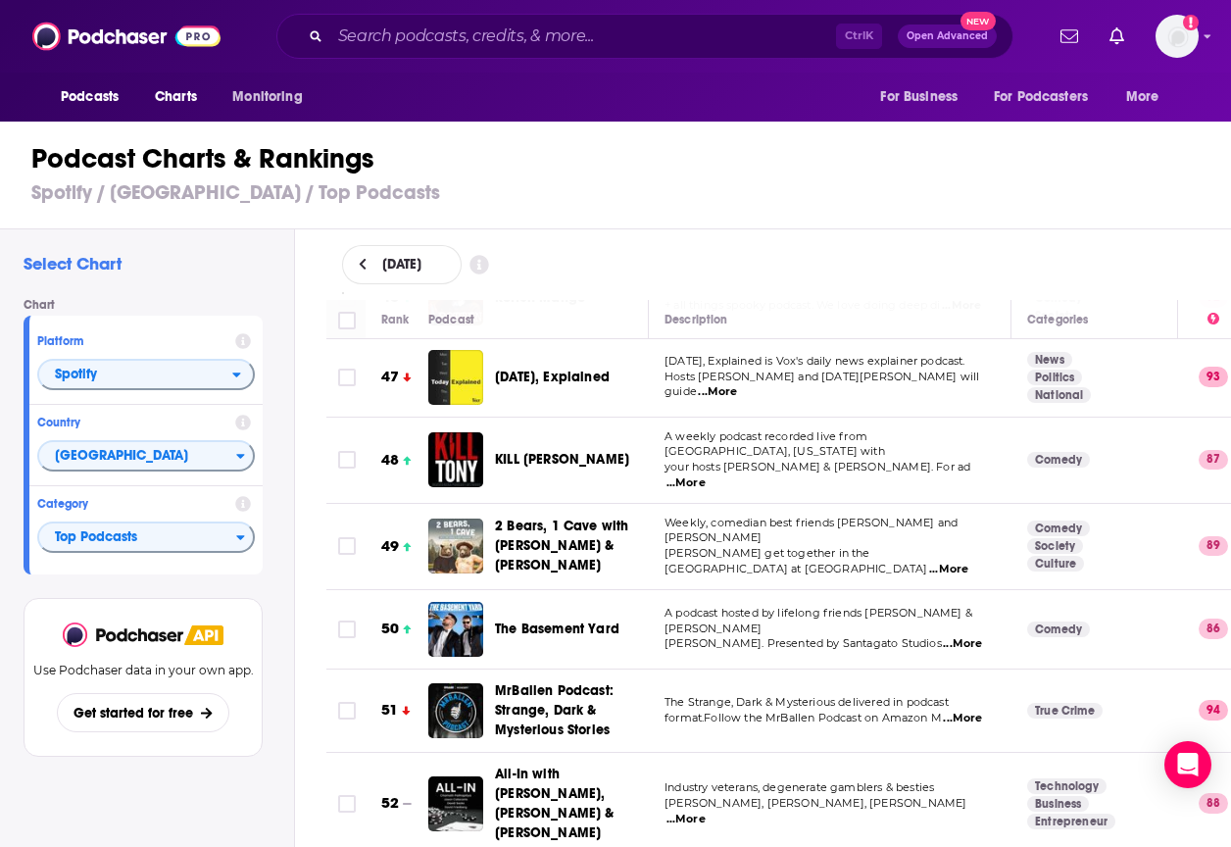
click at [599, 620] on span "The Basement Yard" at bounding box center [557, 628] width 124 height 17
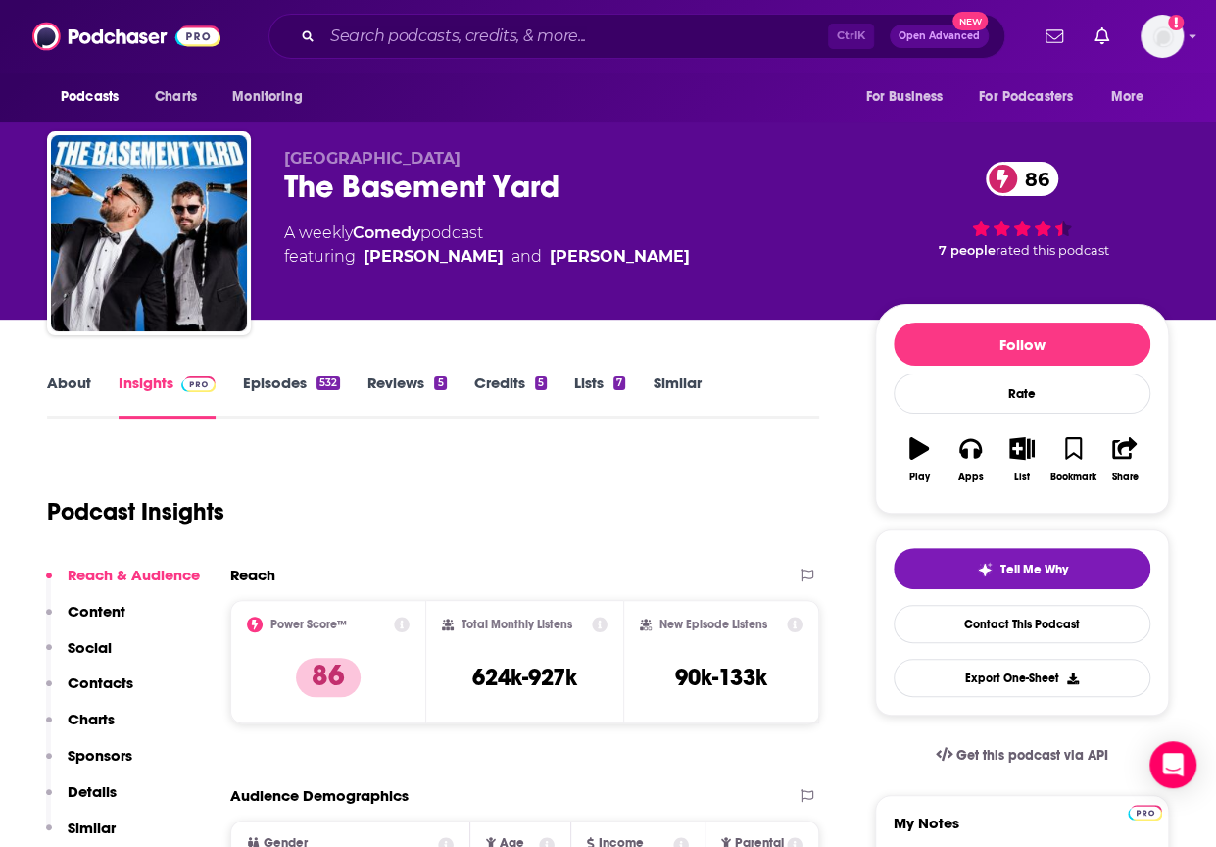
click at [94, 717] on p "Charts" at bounding box center [91, 718] width 47 height 19
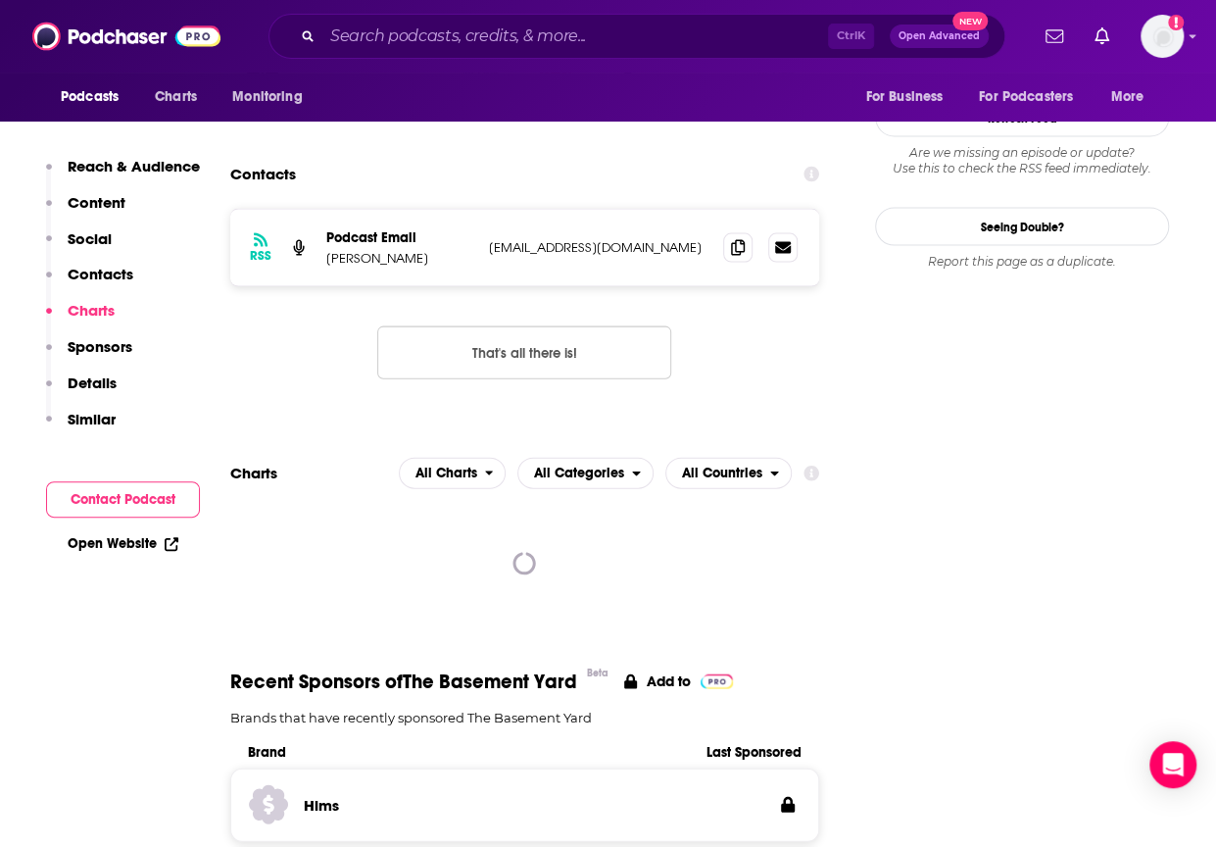
scroll to position [2035, 0]
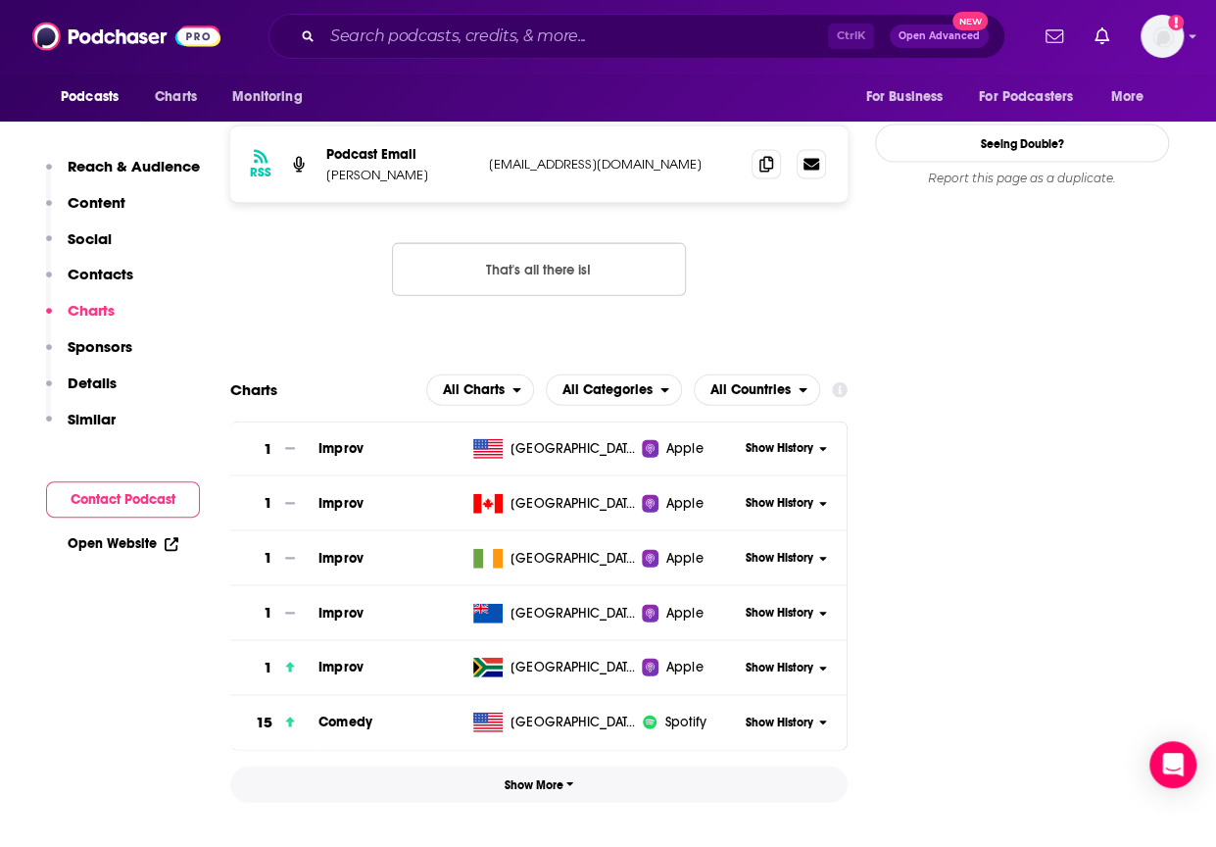
click at [533, 778] on span "Show More" at bounding box center [540, 785] width 70 height 14
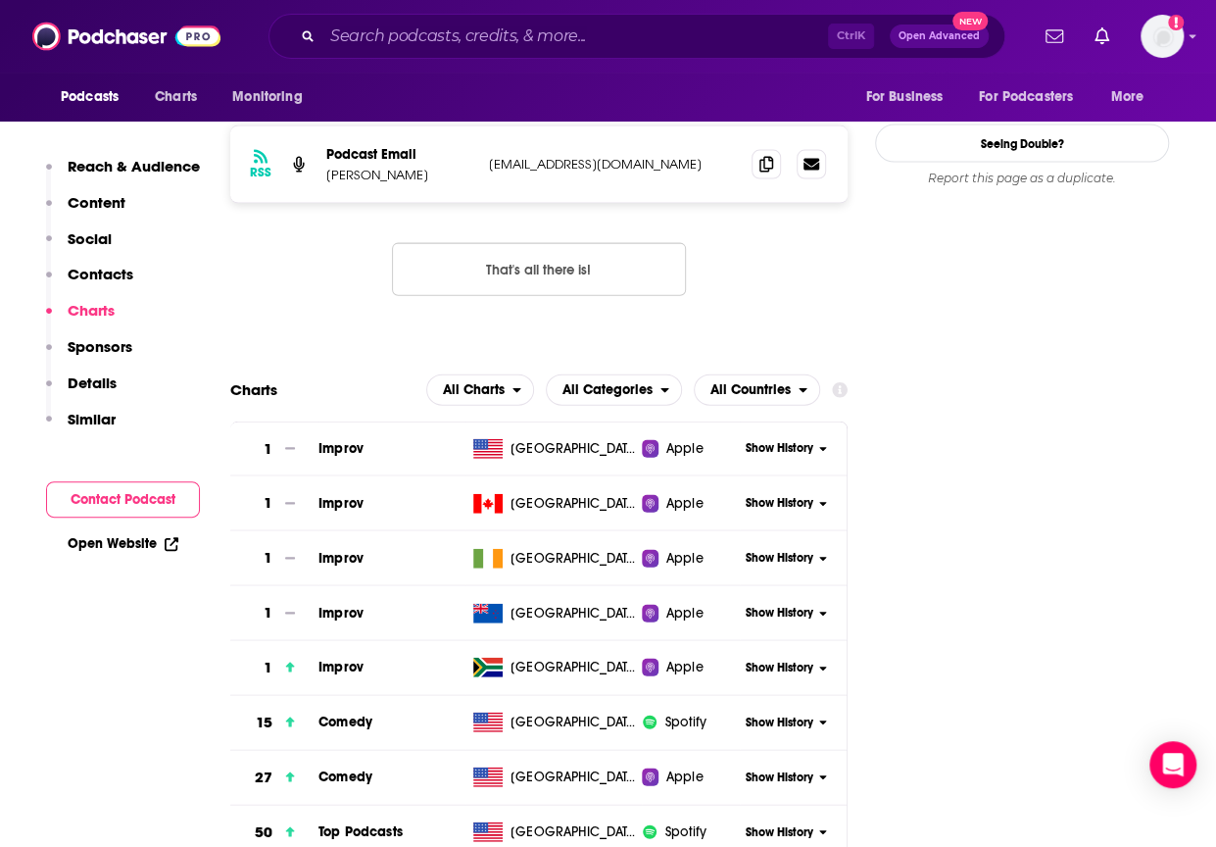
scroll to position [2193, 0]
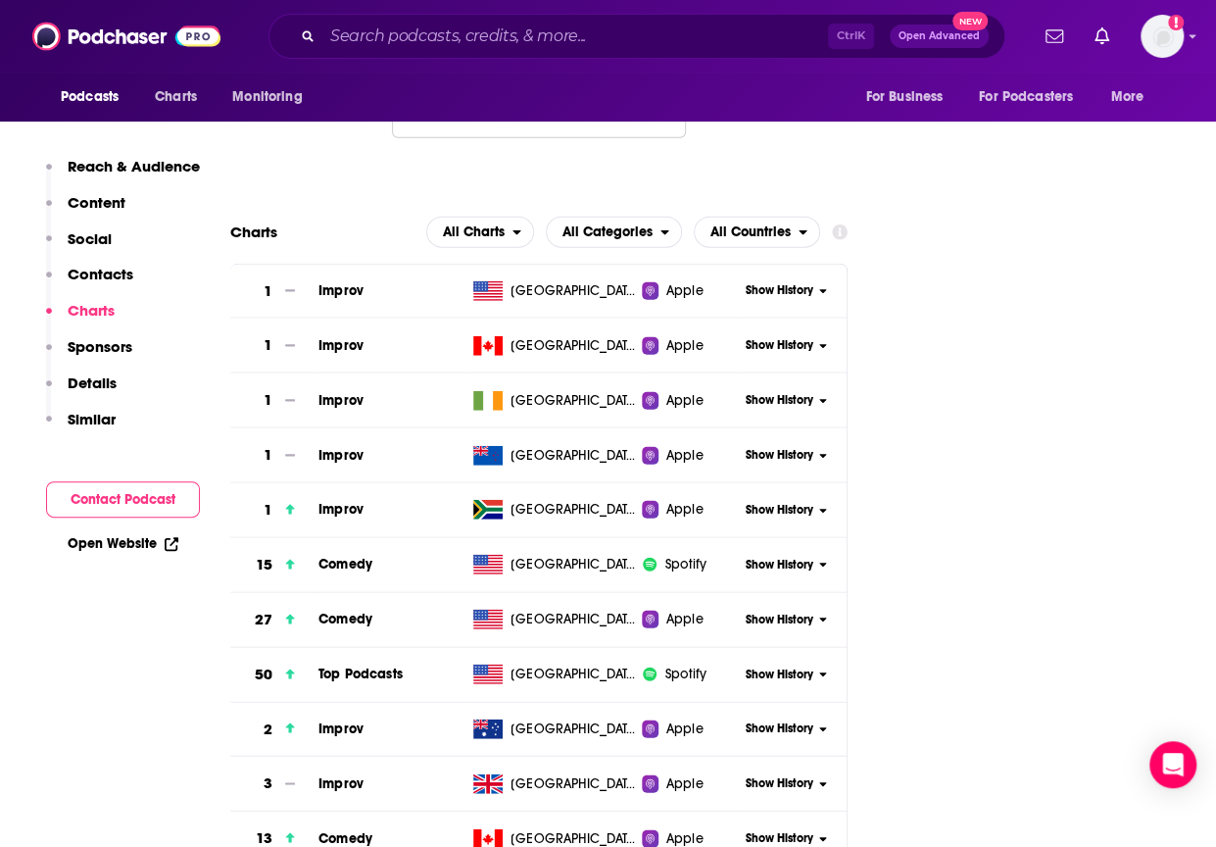
click at [801, 666] on span "Show History" at bounding box center [780, 674] width 68 height 17
